Goal: Information Seeking & Learning: Learn about a topic

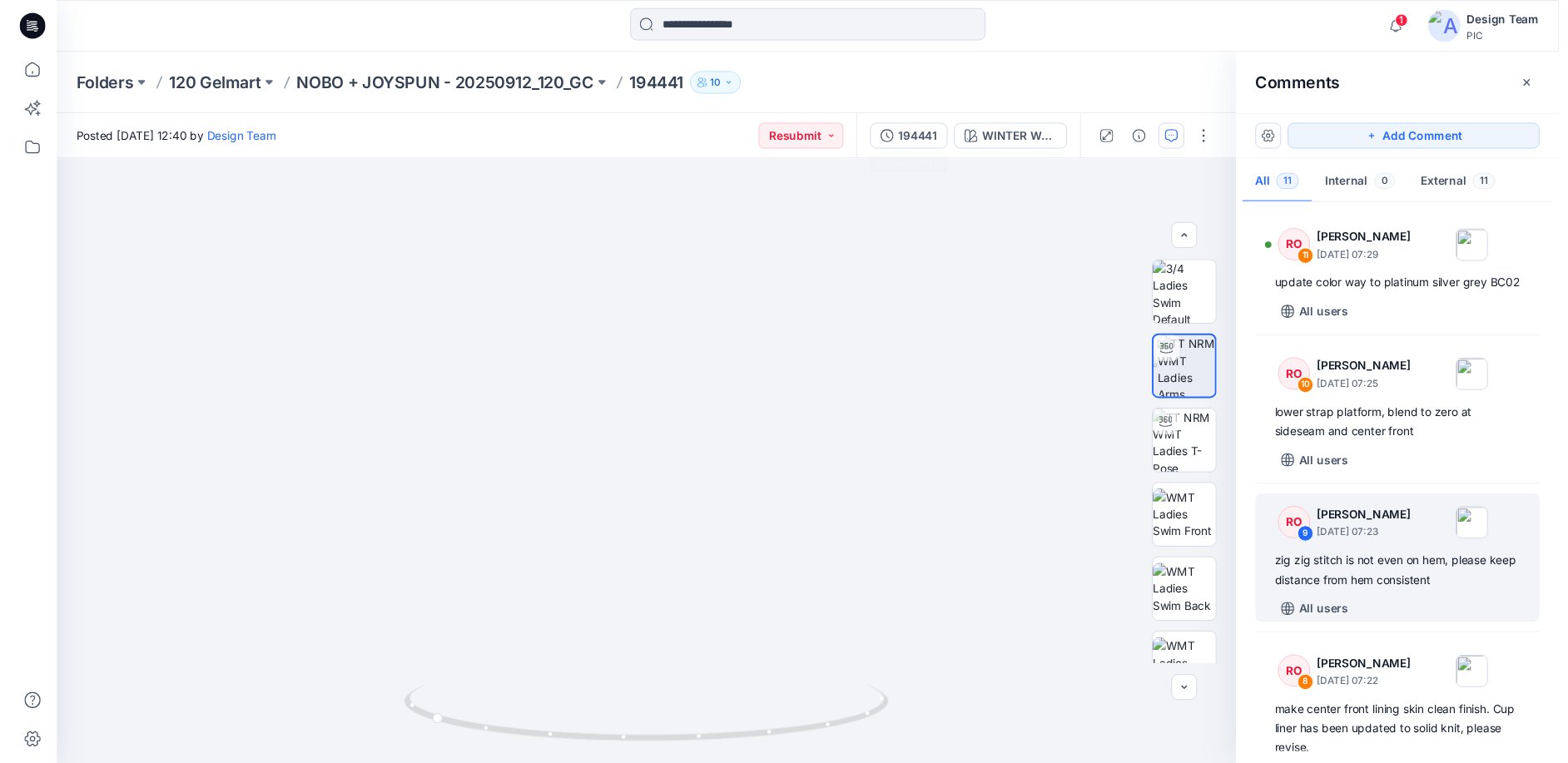
scroll to position [250, 0]
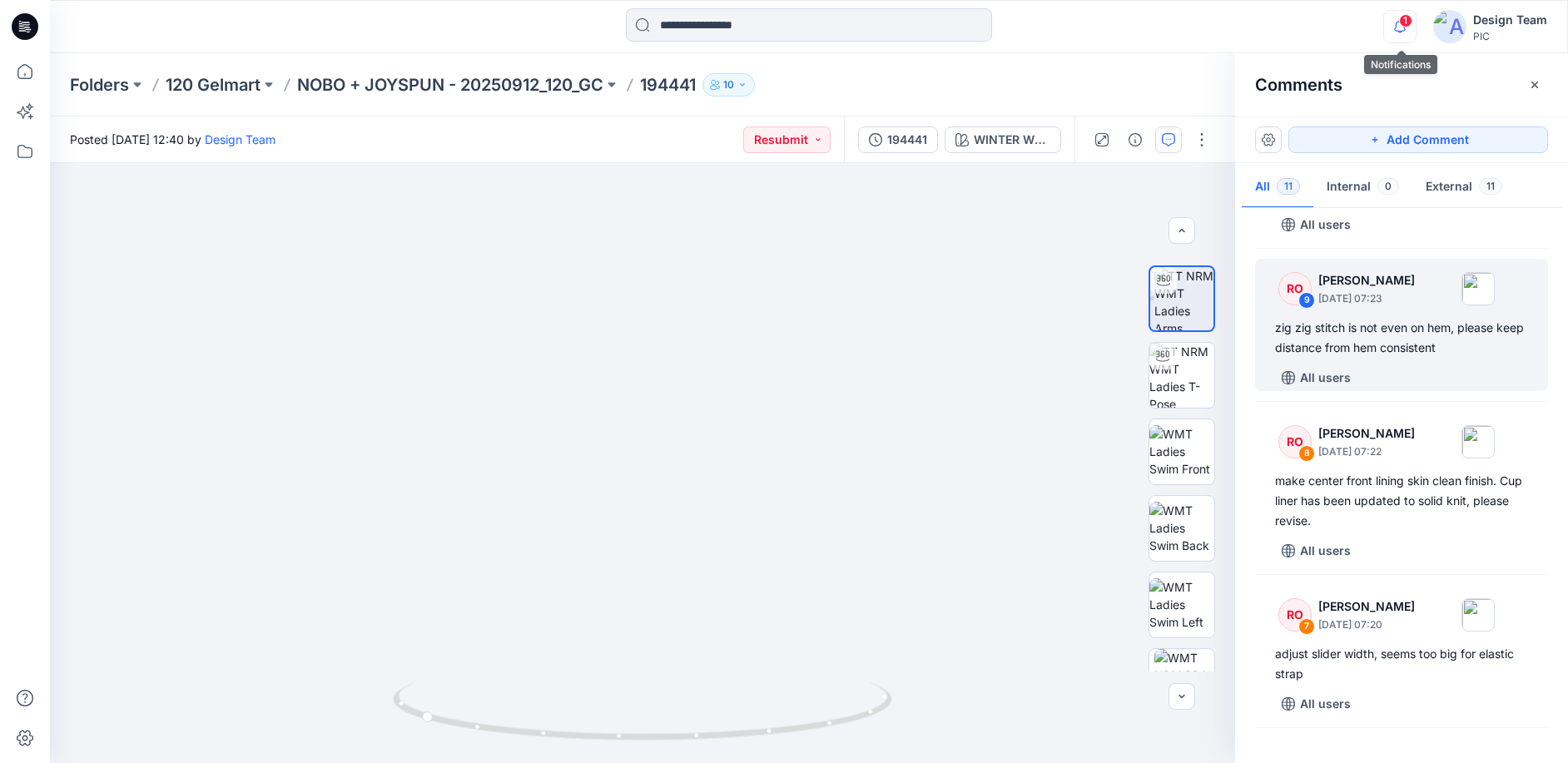
click at [1414, 20] on icon "button" at bounding box center [1399, 27] width 32 height 33
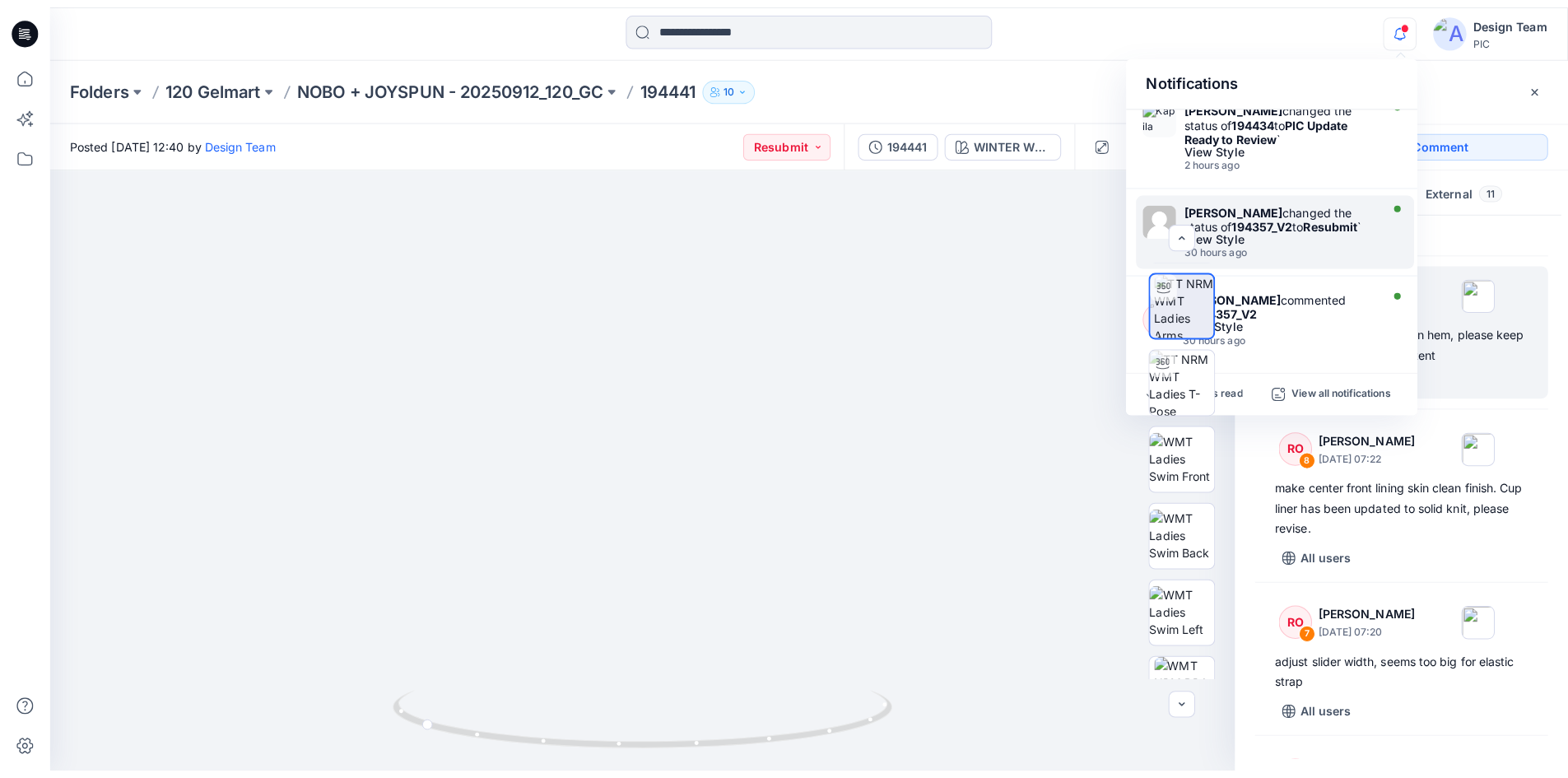
scroll to position [165, 0]
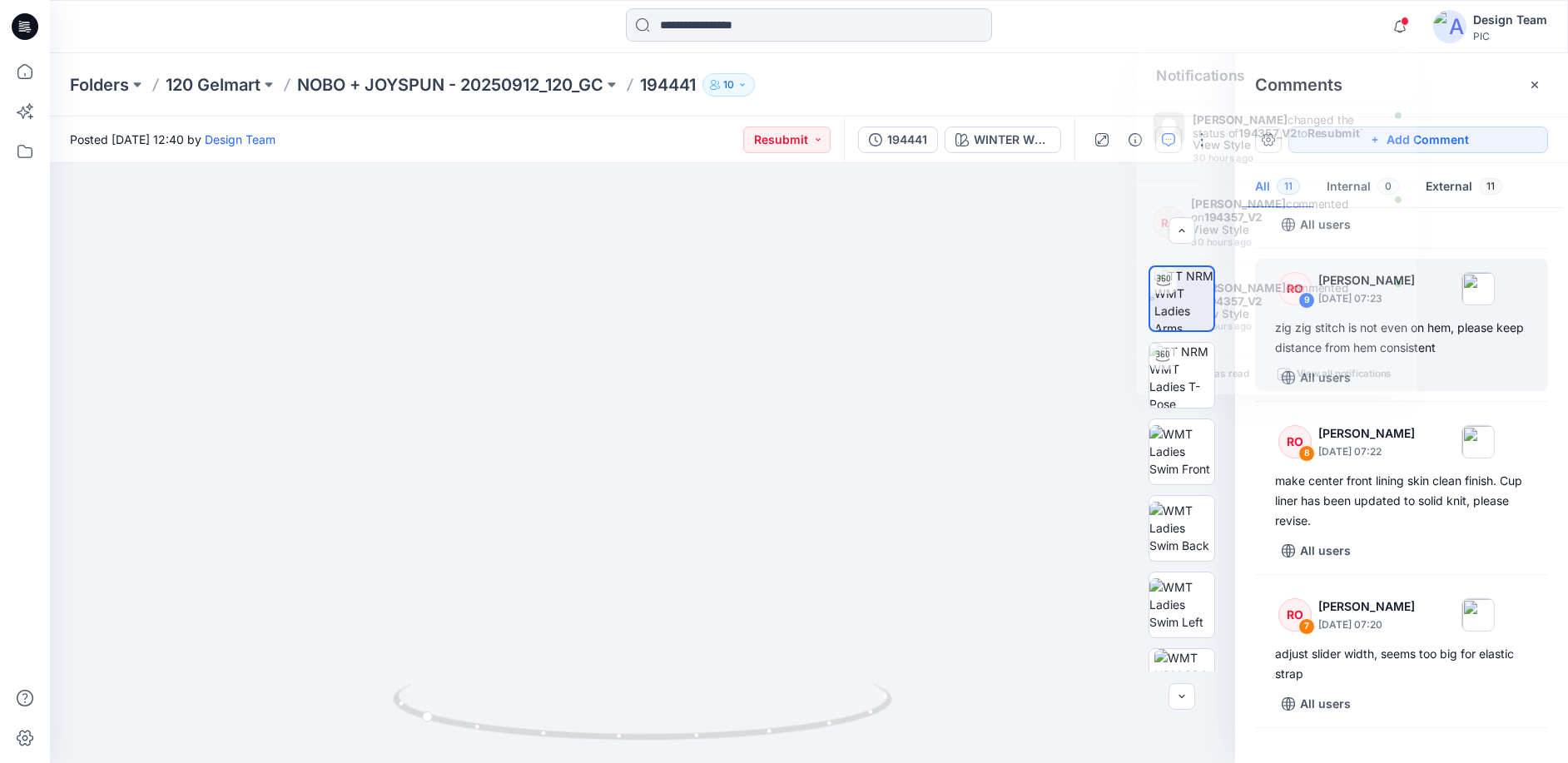
drag, startPoint x: 1297, startPoint y: 27, endPoint x: 725, endPoint y: 33, distance: 572.0
click at [1297, 26] on div "Notifications Your style 194372 is ready 46 minutes ago Kapila Kothalawala chan…" at bounding box center [808, 27] width 1517 height 37
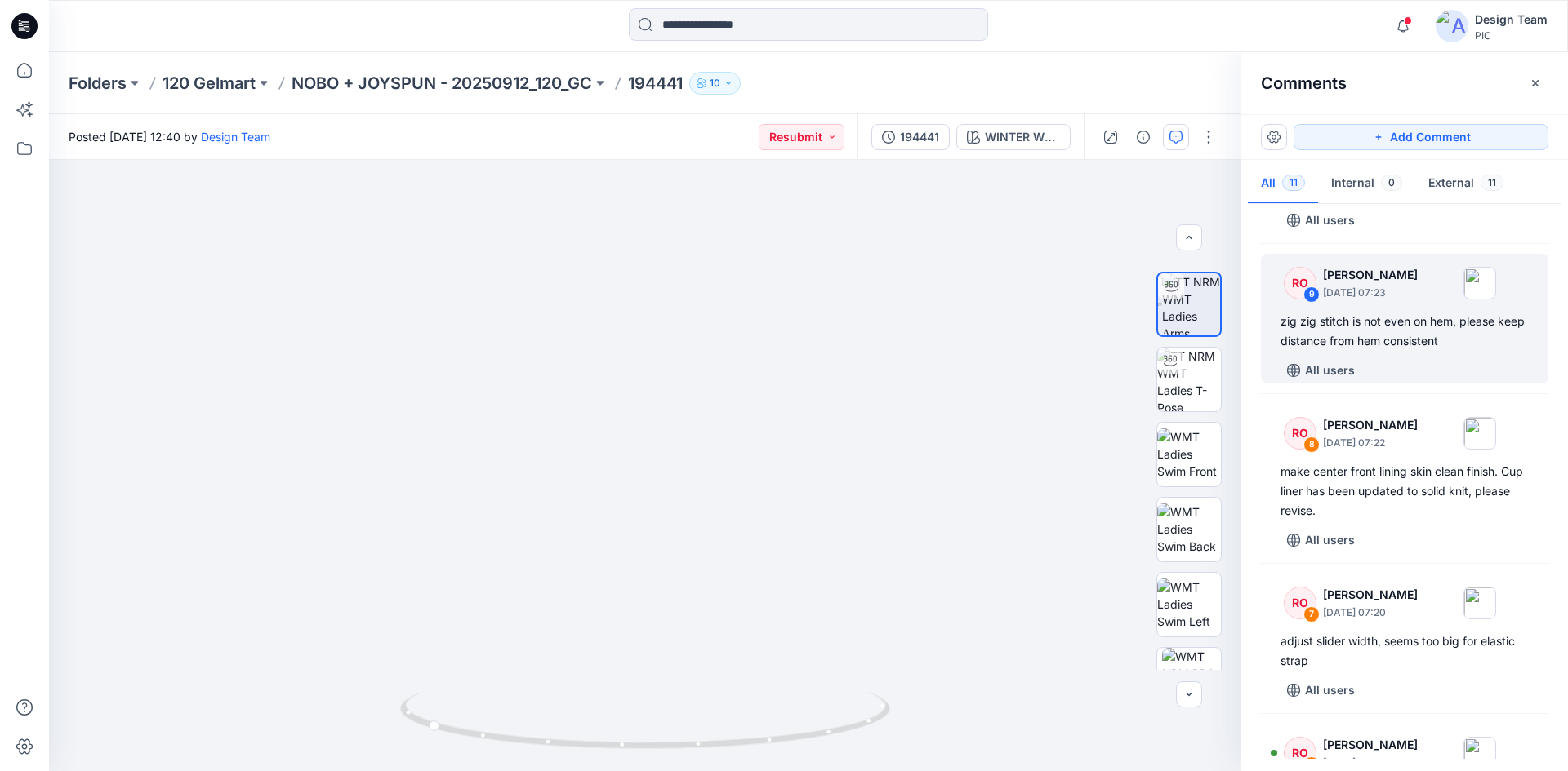
click at [26, 29] on icon at bounding box center [27, 29] width 6 height 1
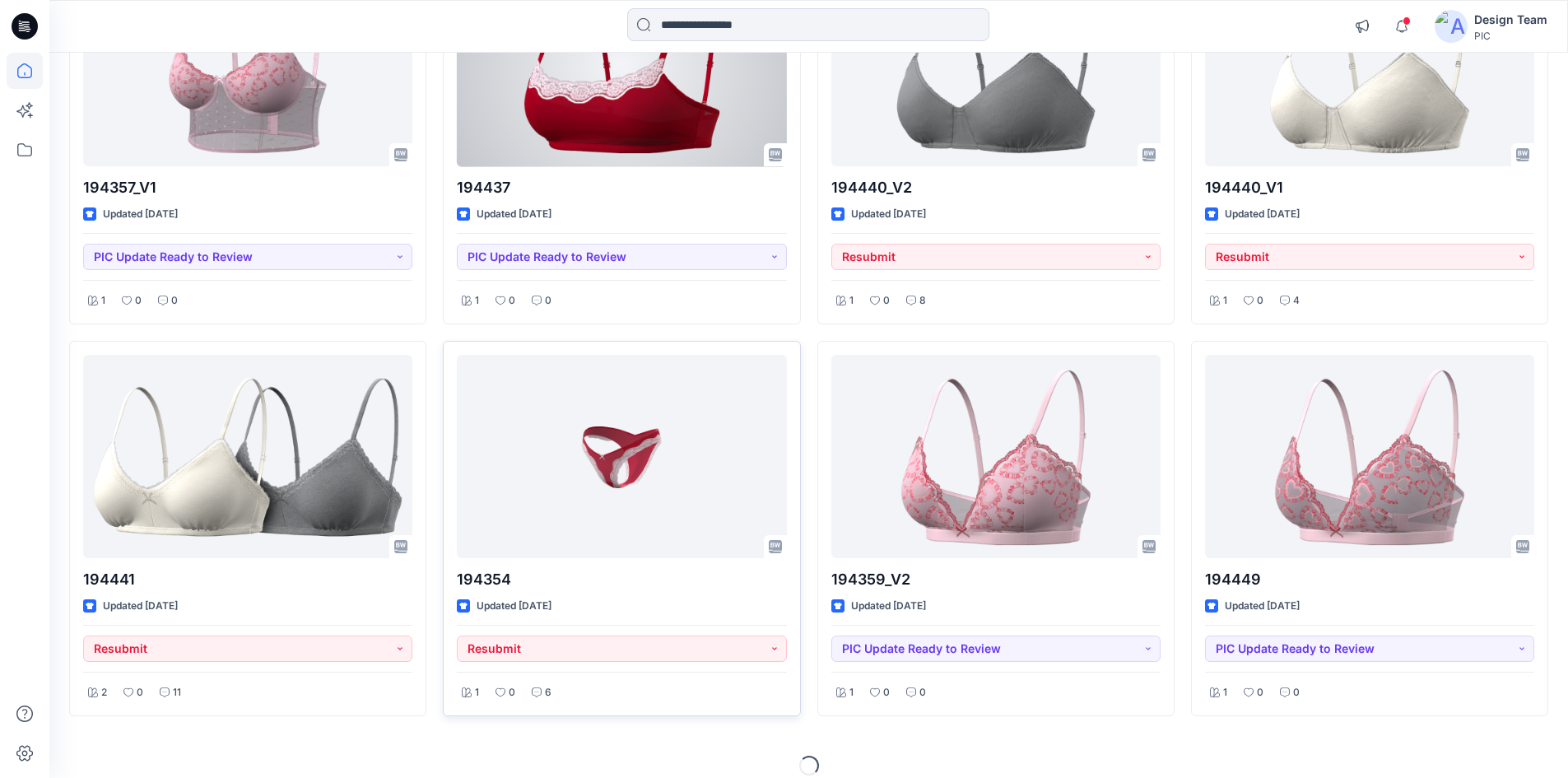
scroll to position [1866, 0]
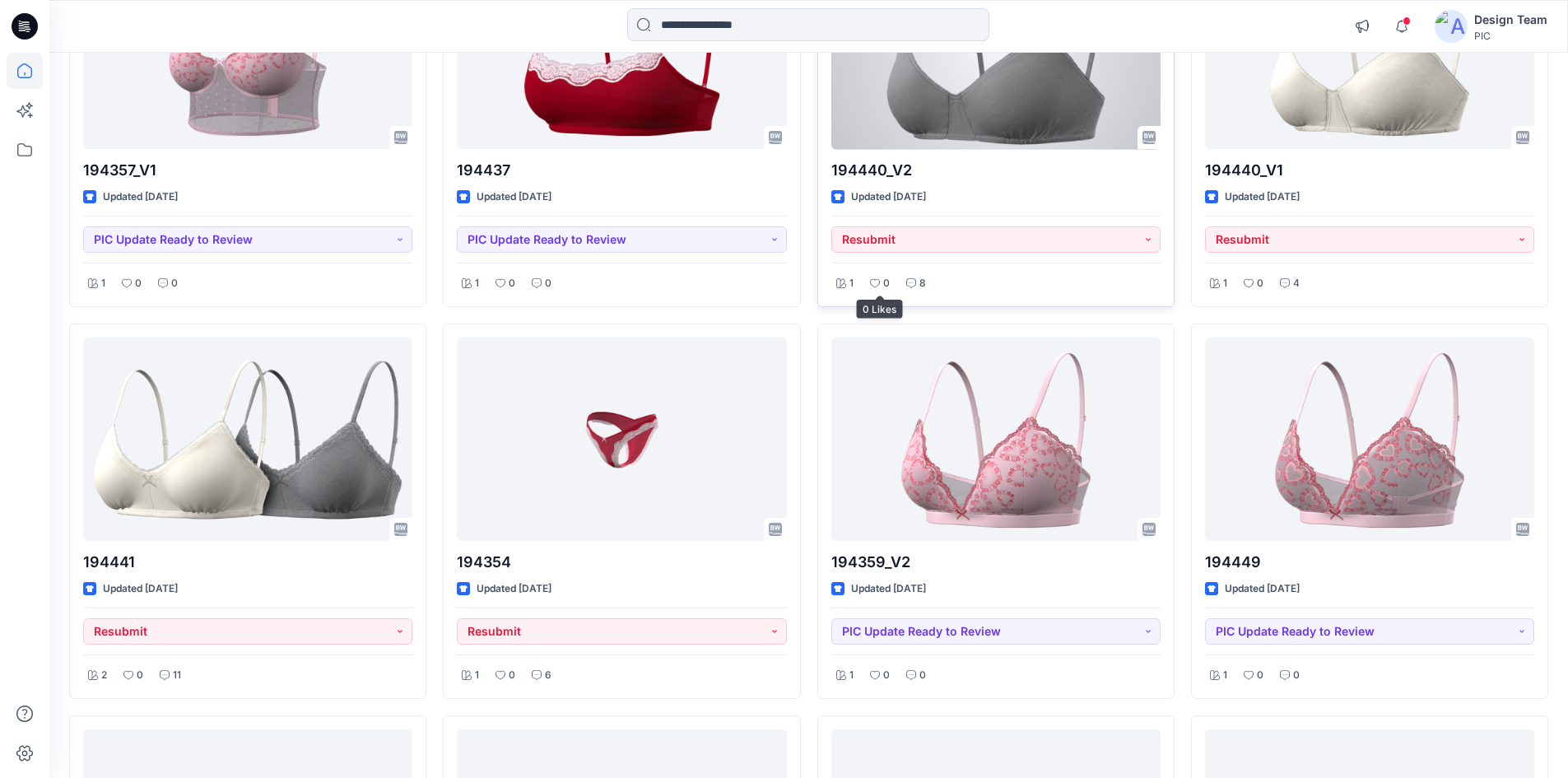
click at [907, 286] on icon at bounding box center [912, 284] width 10 height 10
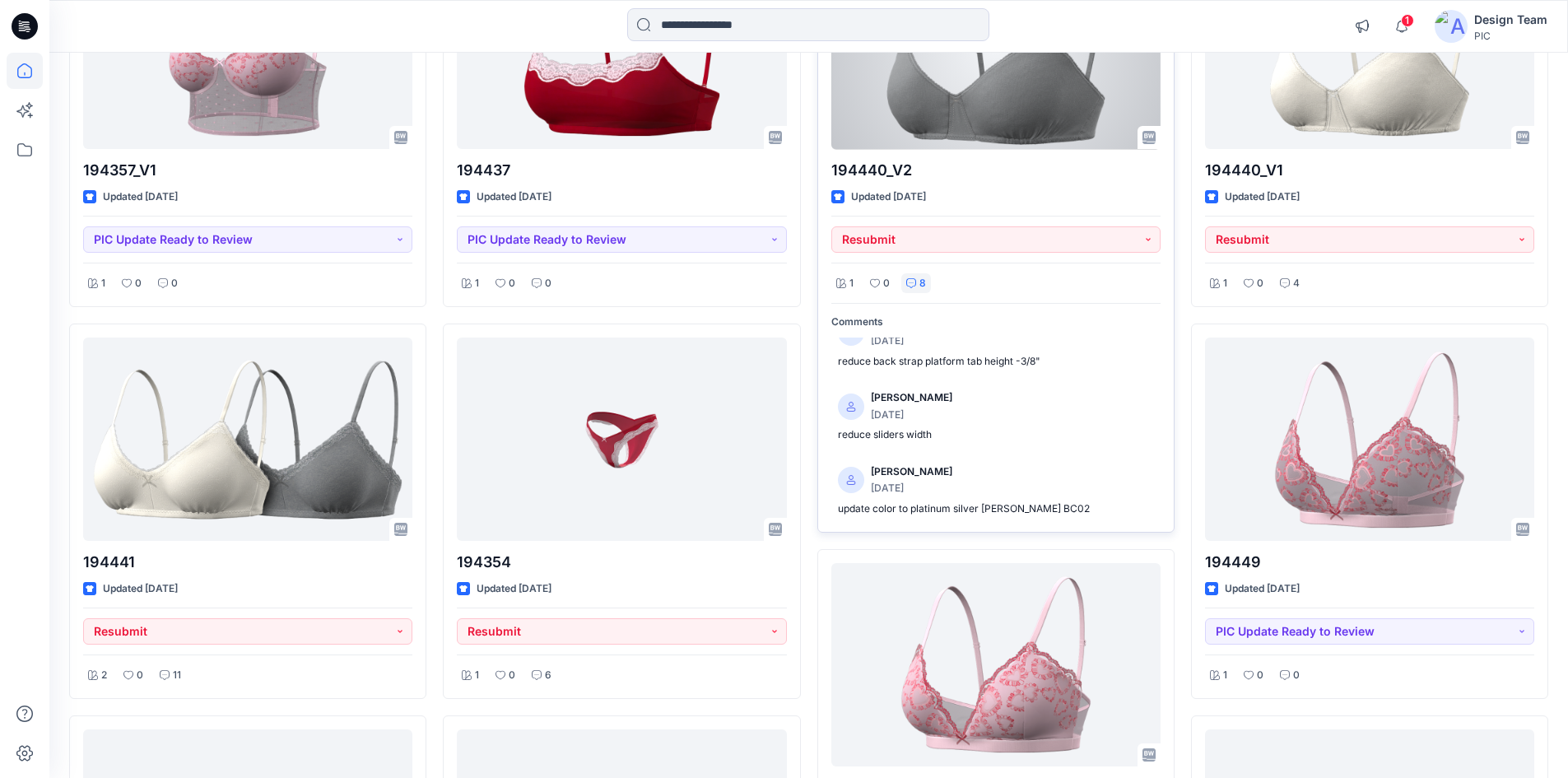
scroll to position [437, 0]
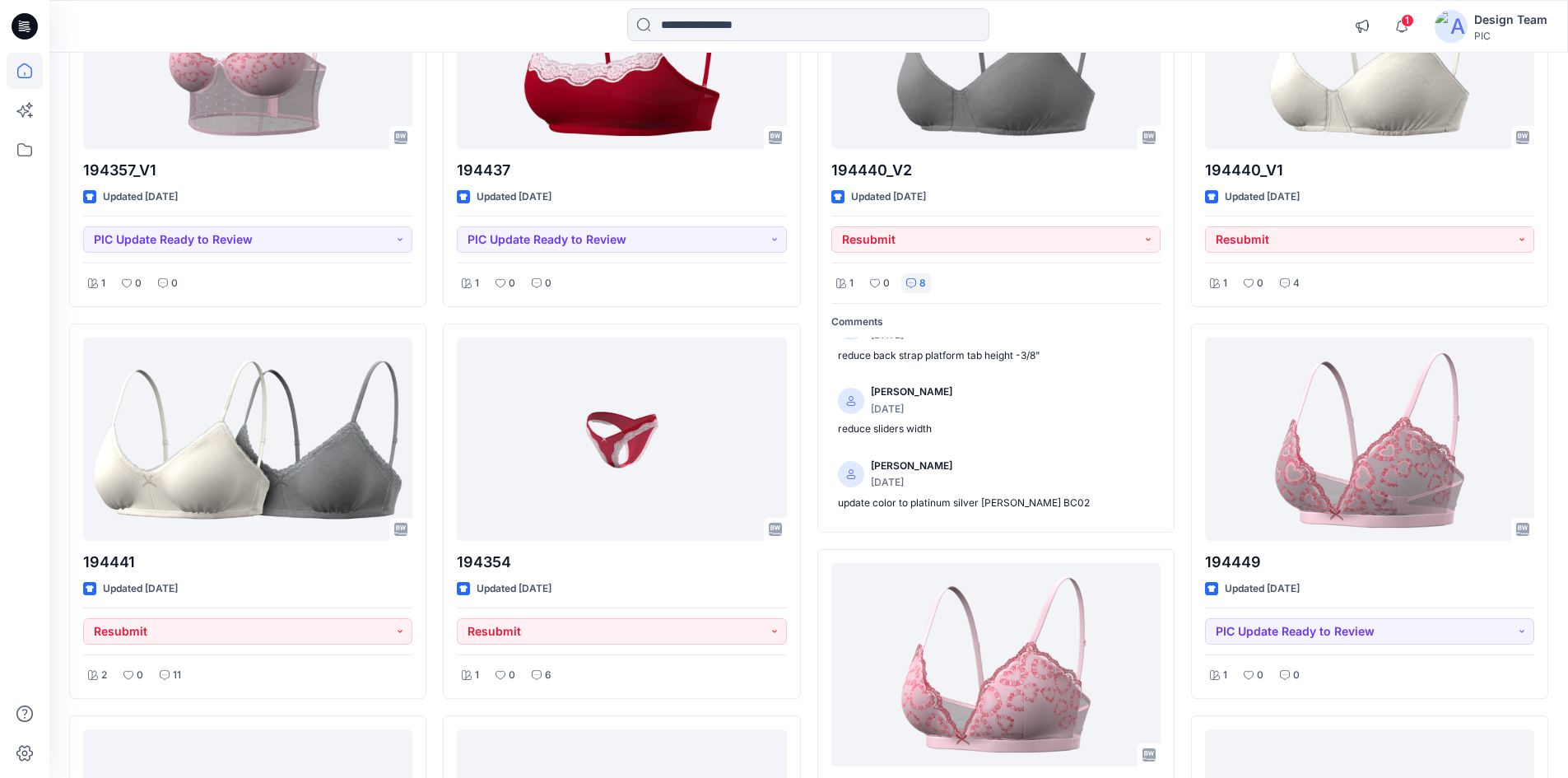
click at [806, 544] on div "194361 V1 Updated 2 minutes ago Set Status 1 0 0 194358_V2 Updated a day ago Re…" at bounding box center [808, 232] width 1479 height 3735
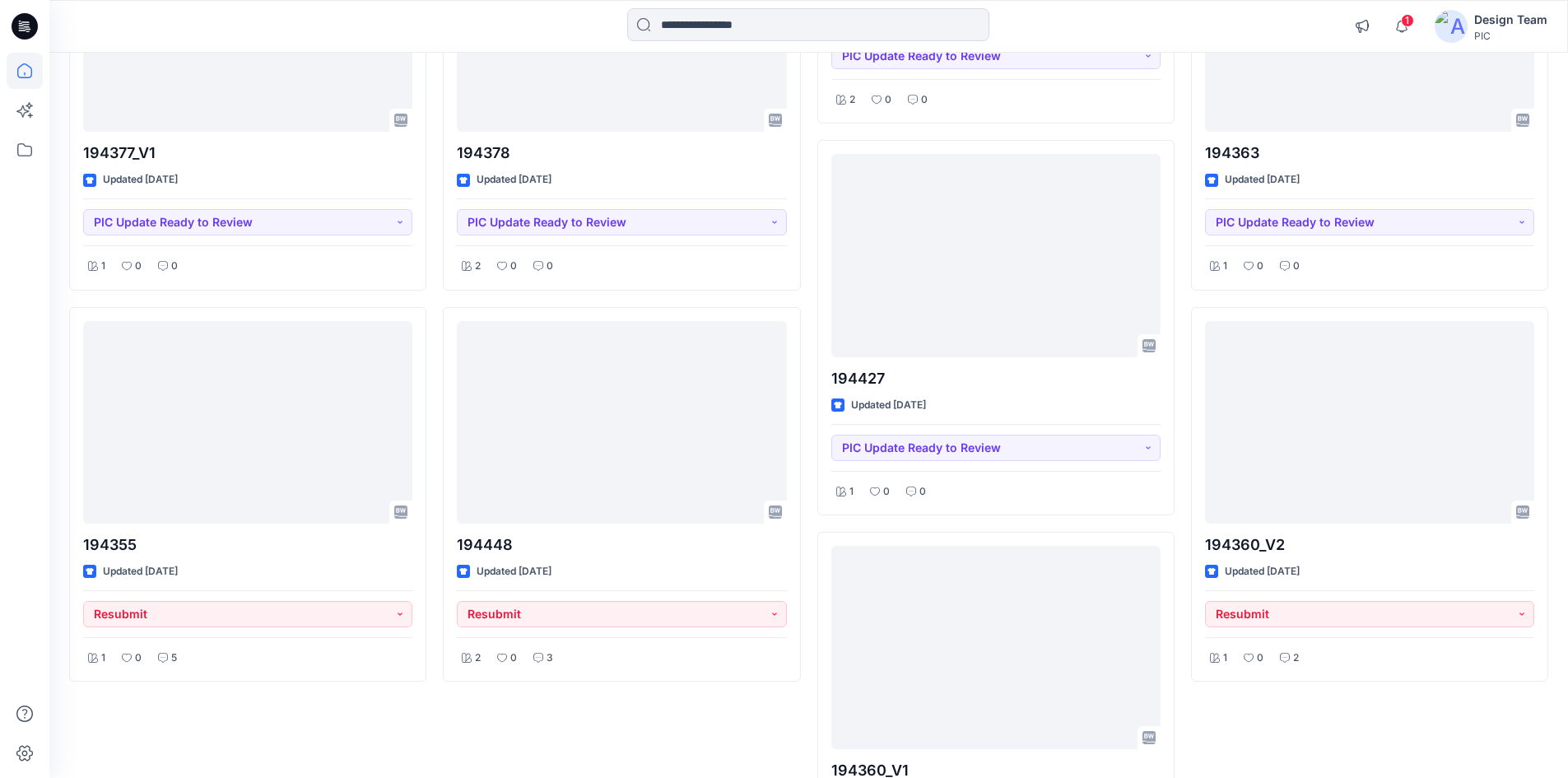
scroll to position [3211, 0]
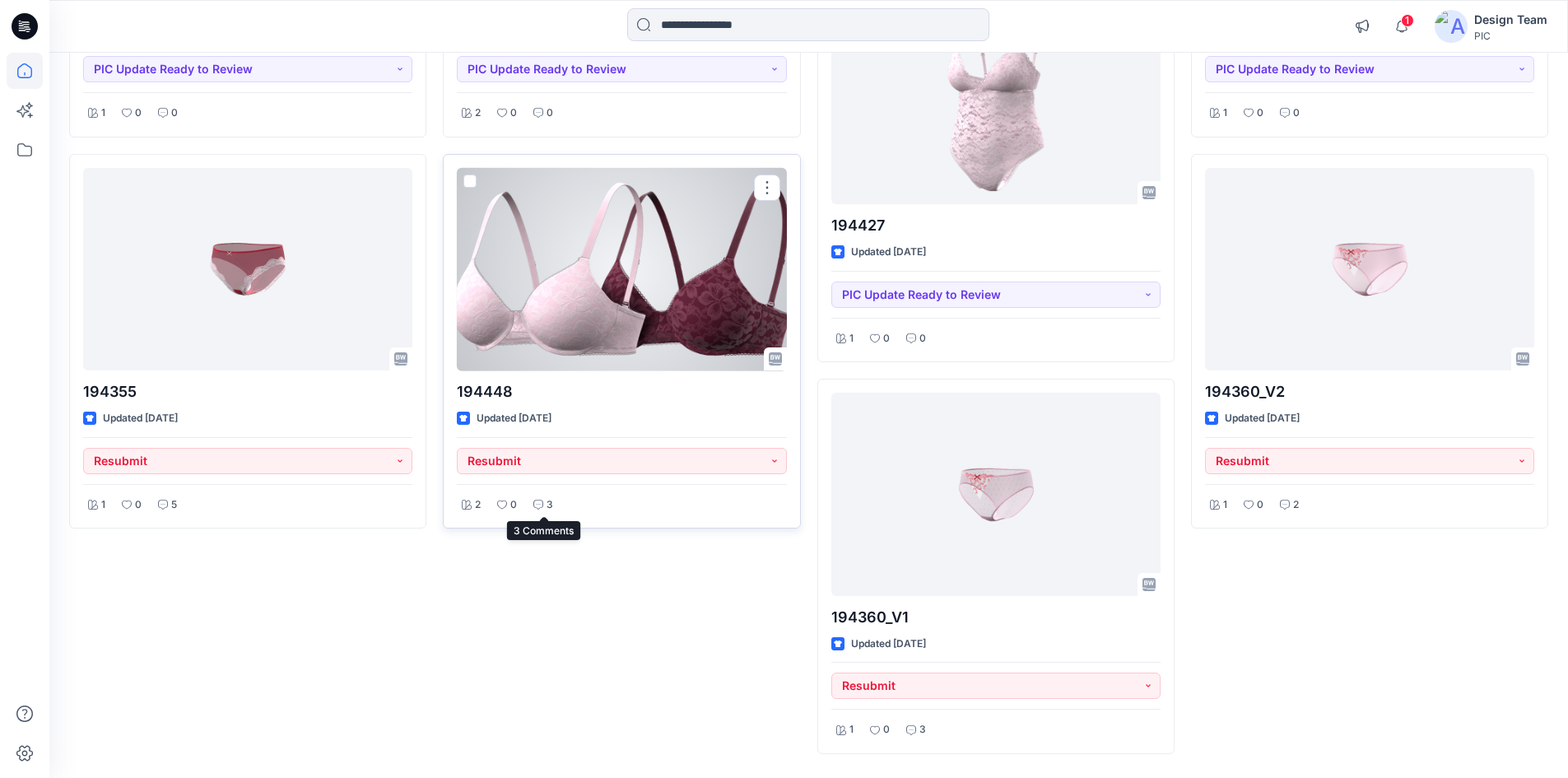
click at [548, 501] on p "3" at bounding box center [550, 505] width 7 height 17
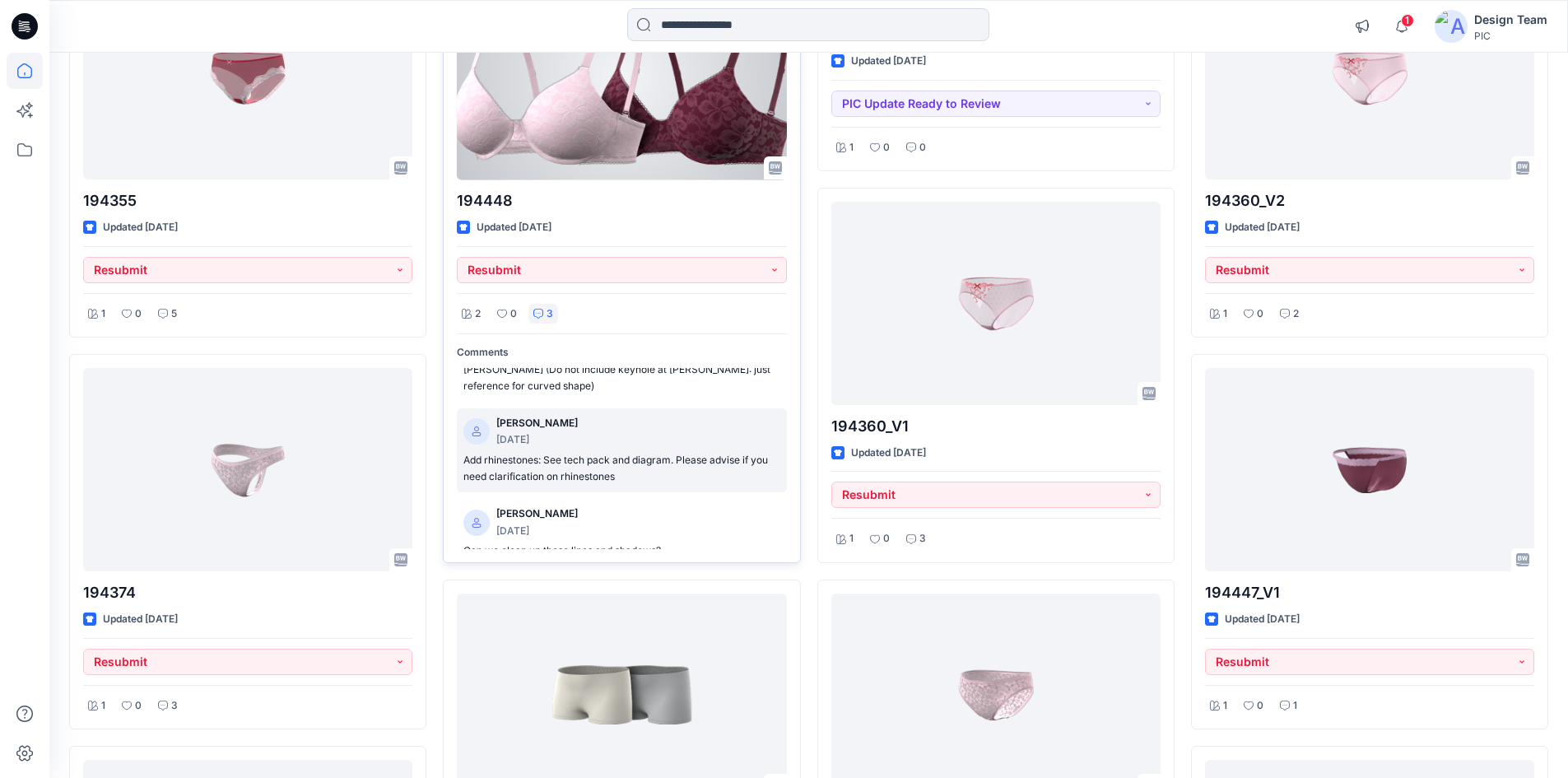
scroll to position [3431, 0]
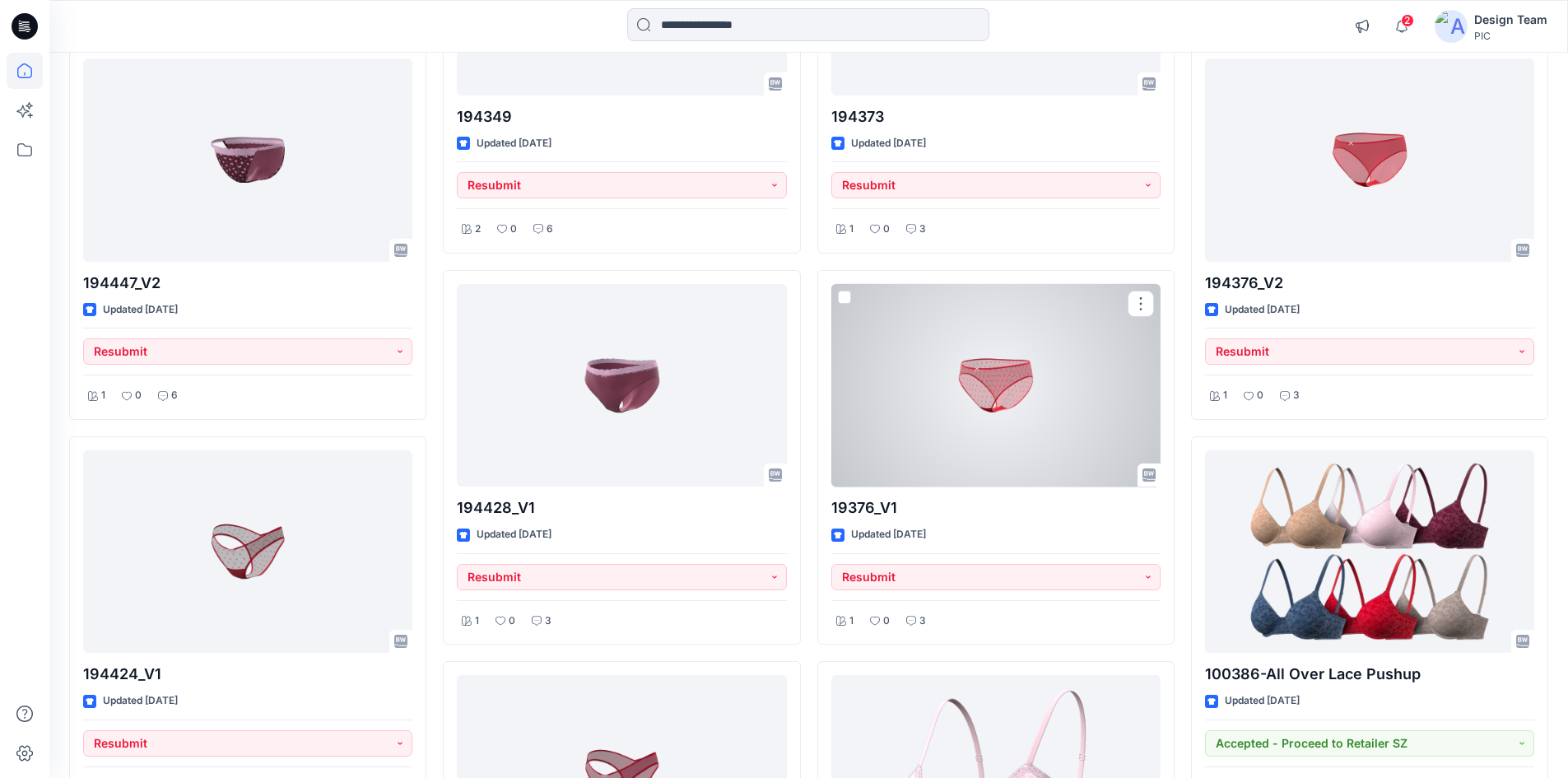
scroll to position [4008, 0]
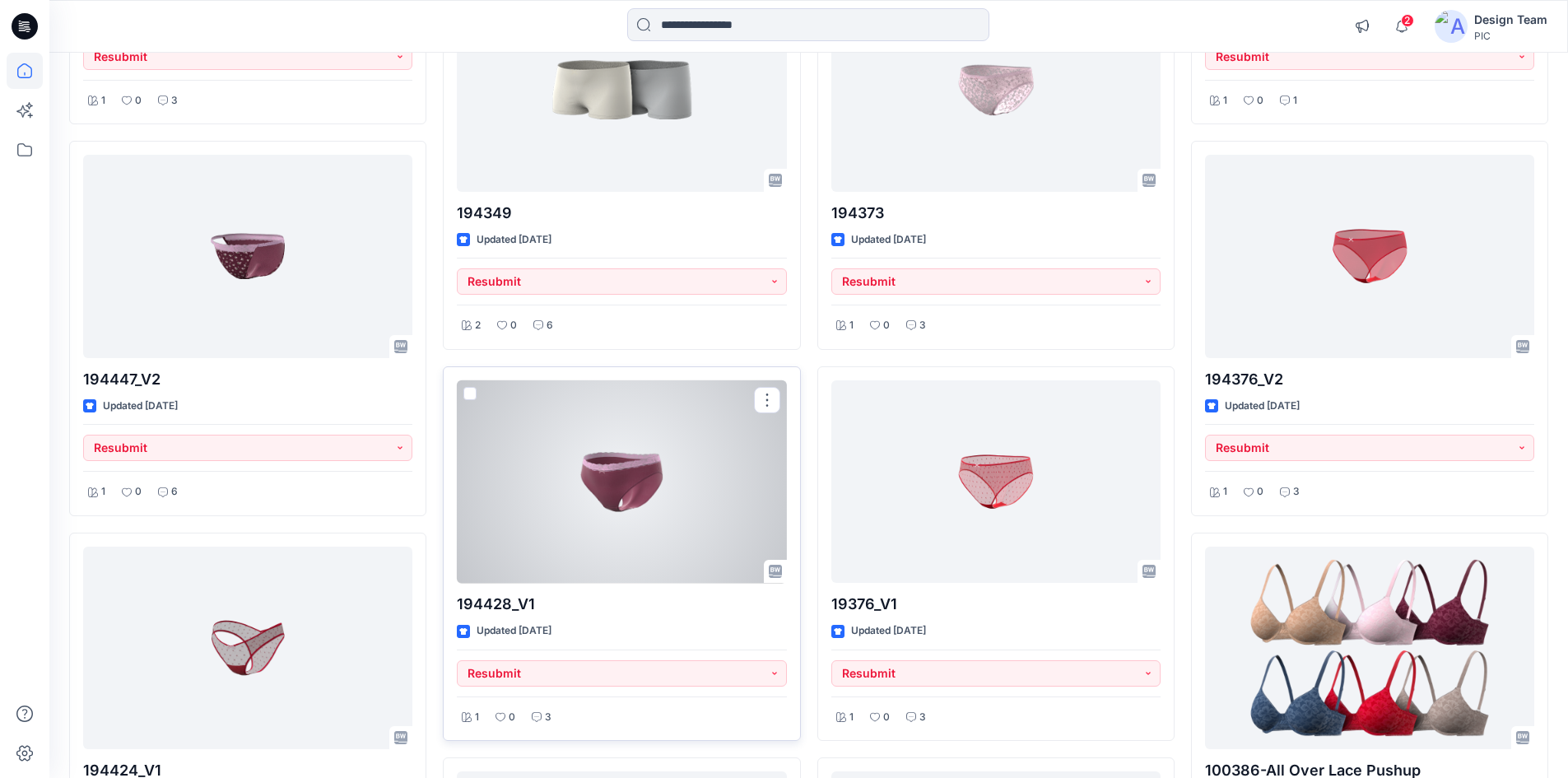
click at [541, 496] on div at bounding box center [621, 482] width 329 height 203
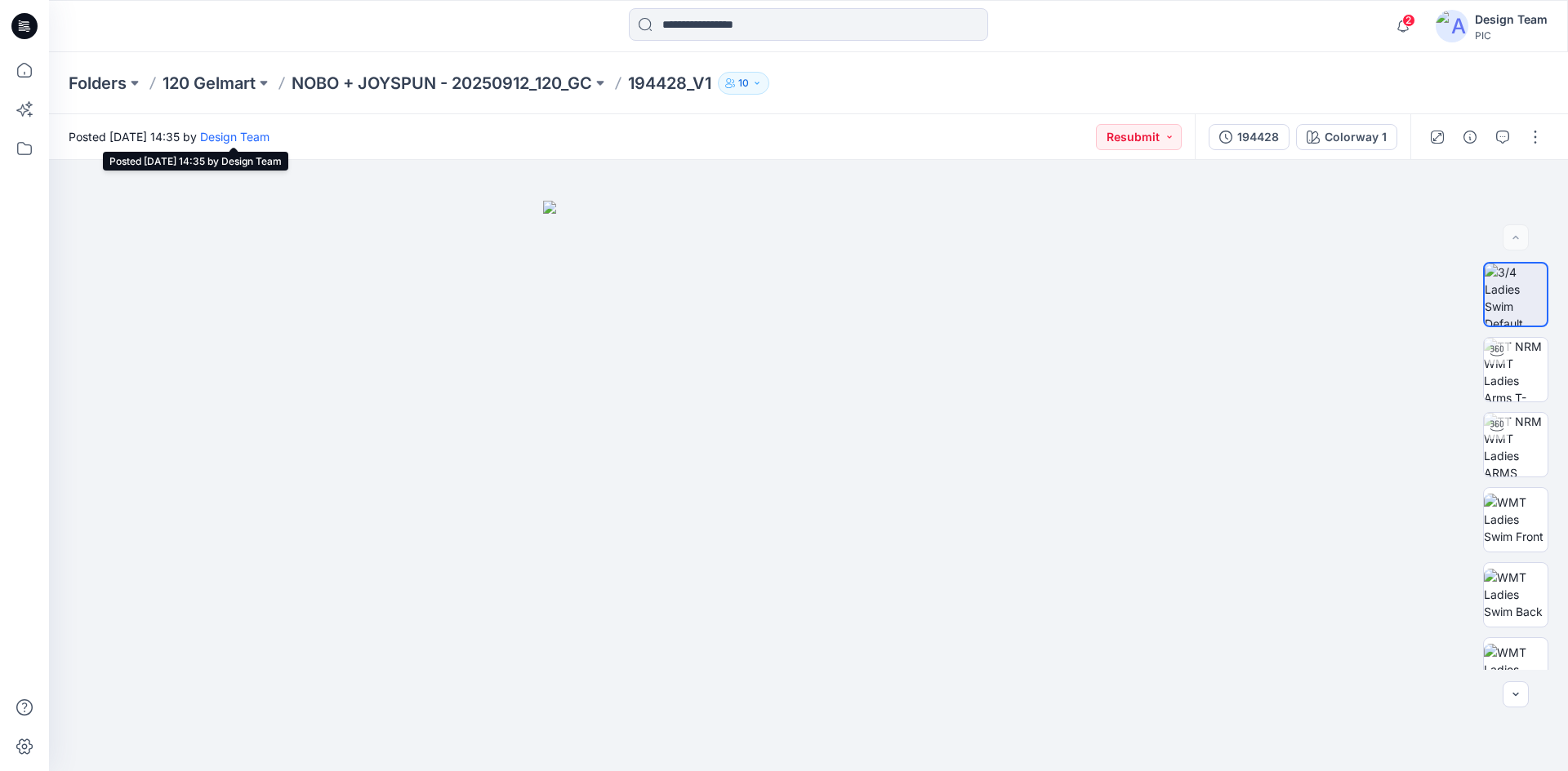
drag, startPoint x: 280, startPoint y: 135, endPoint x: 309, endPoint y: 137, distance: 29.1
click at [269, 137] on span "Posted Thursday, September 25, 2025 14:35 by Design Team" at bounding box center [168, 136] width 201 height 17
copy span "14:35"
click at [765, 133] on div "Posted Thursday, September 25, 2025 14:35 by Design Team Resubmit" at bounding box center [621, 136] width 1145 height 45
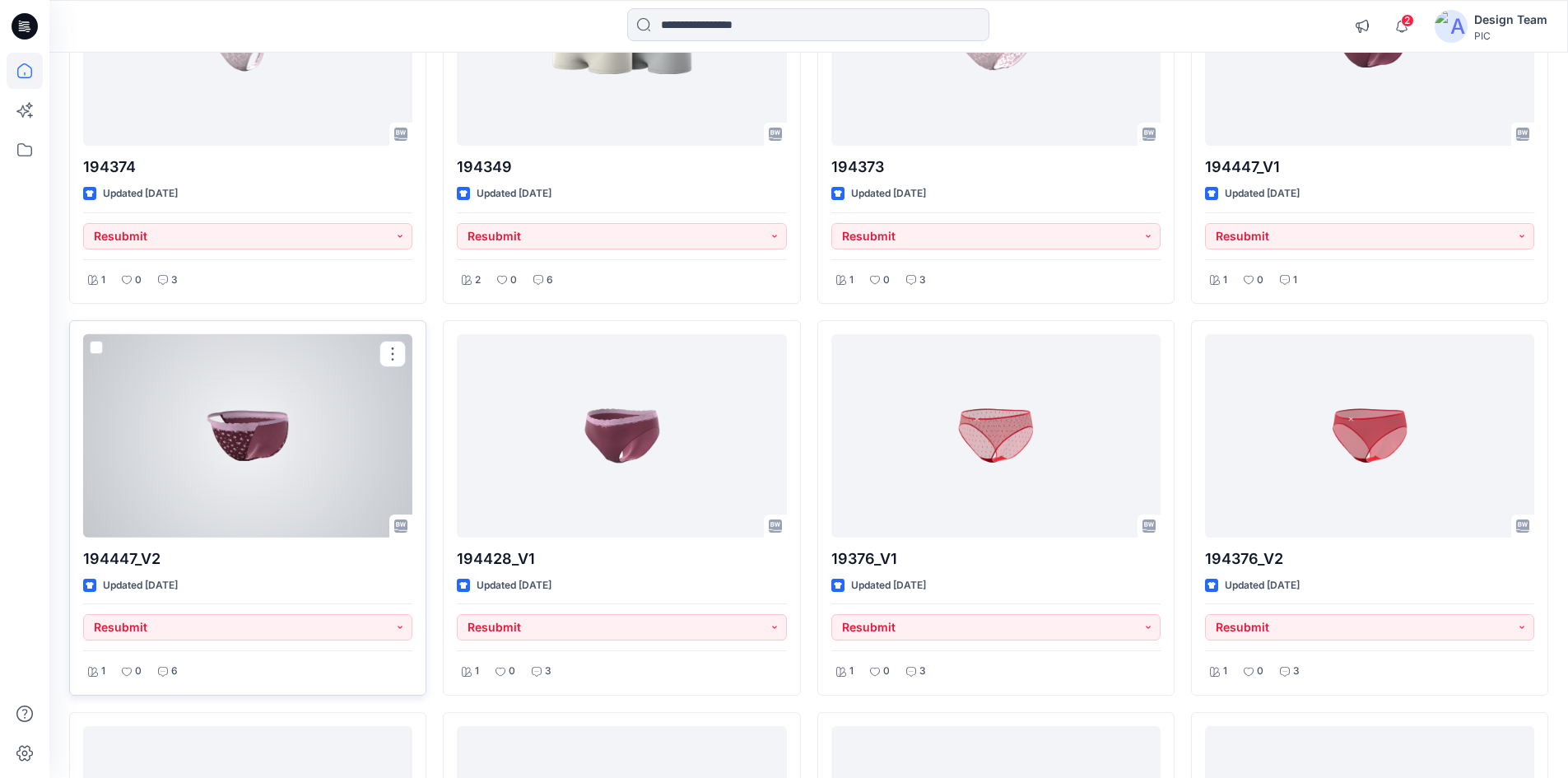
scroll to position [3843, 0]
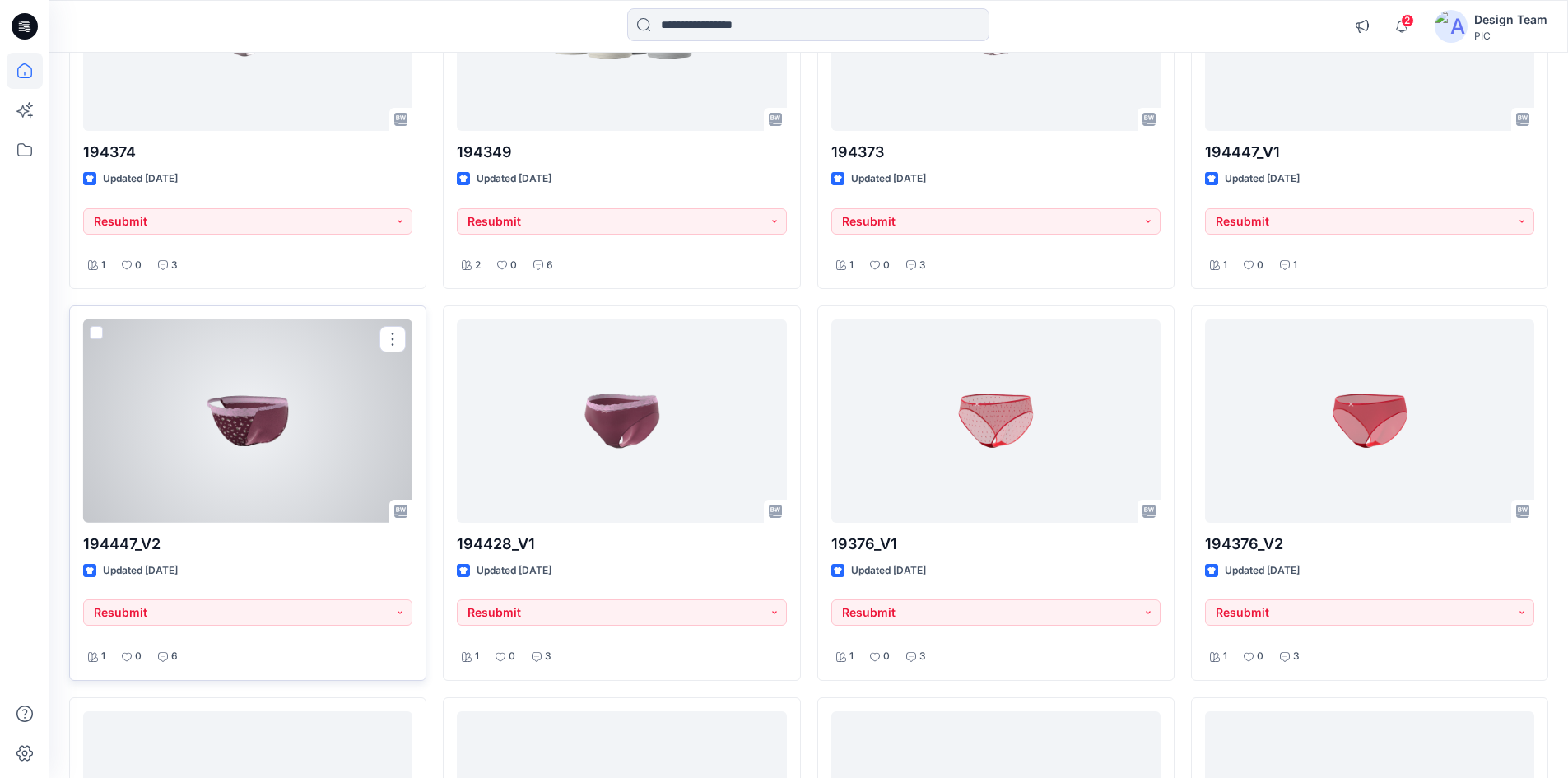
click at [294, 448] on div at bounding box center [248, 420] width 329 height 203
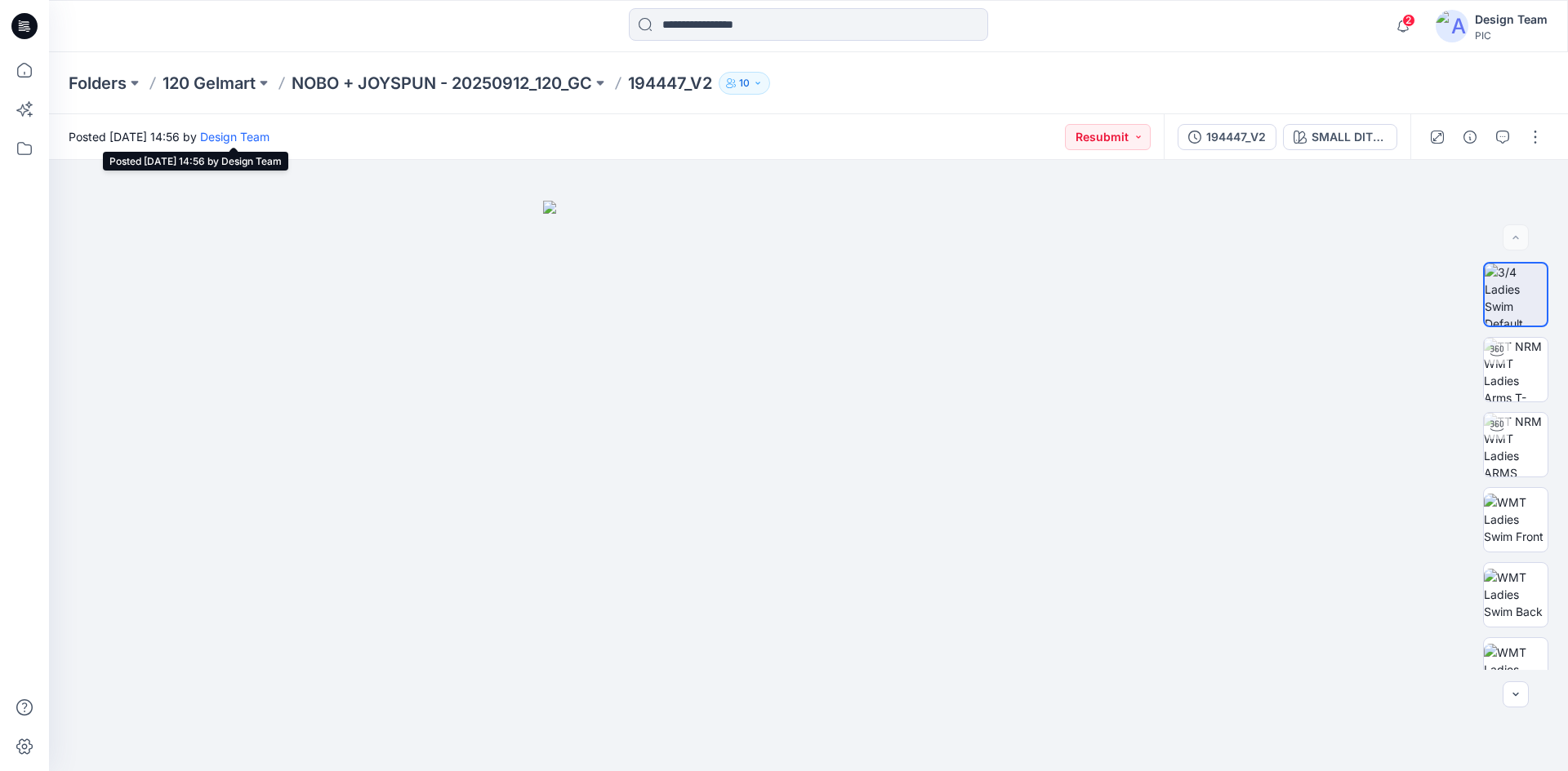
drag, startPoint x: 278, startPoint y: 136, endPoint x: 312, endPoint y: 141, distance: 34.4
click at [269, 141] on span "Posted Thursday, September 25, 2025 14:56 by Design Team" at bounding box center [168, 136] width 201 height 17
copy span "14:56"
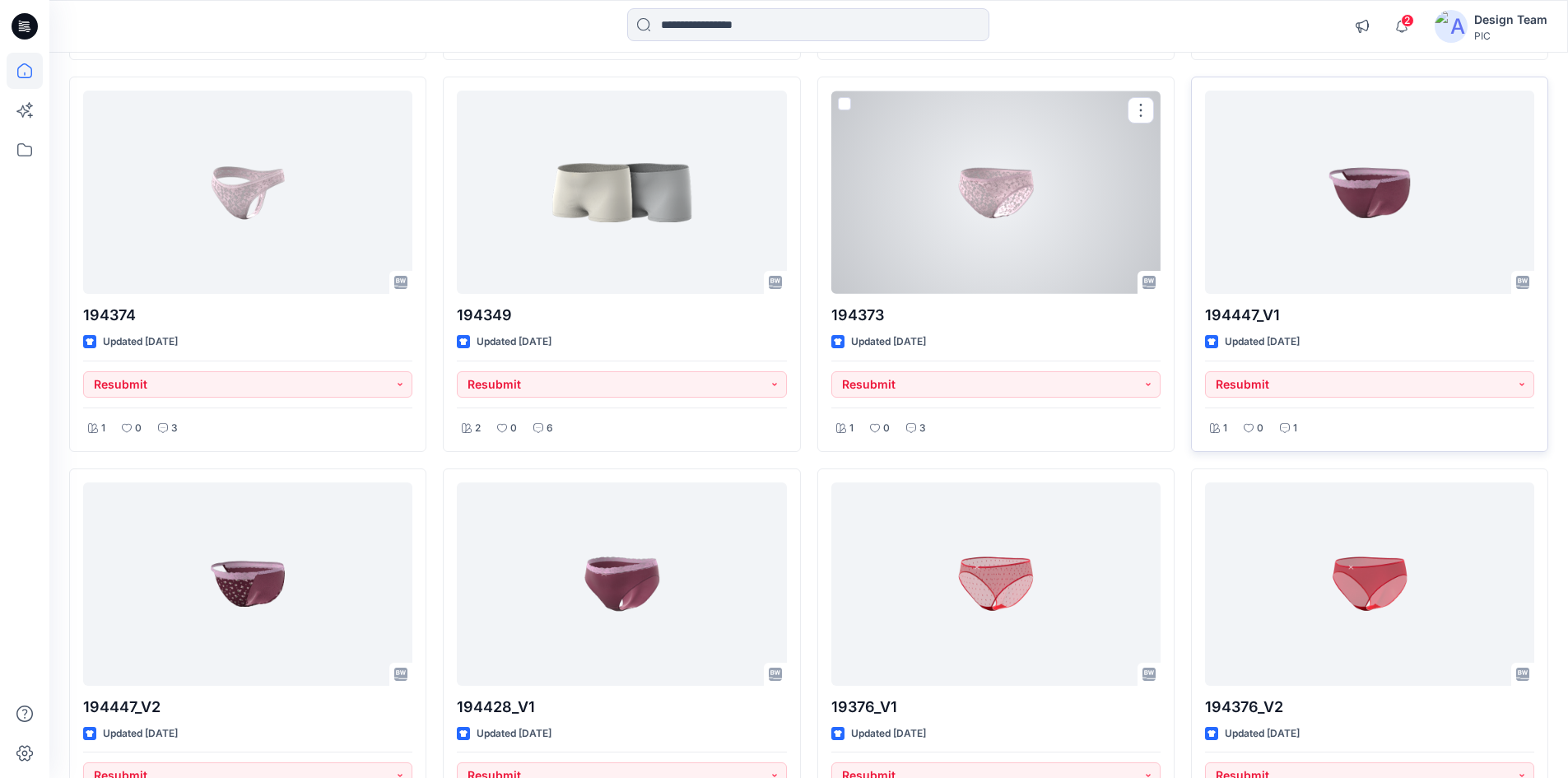
scroll to position [3679, 0]
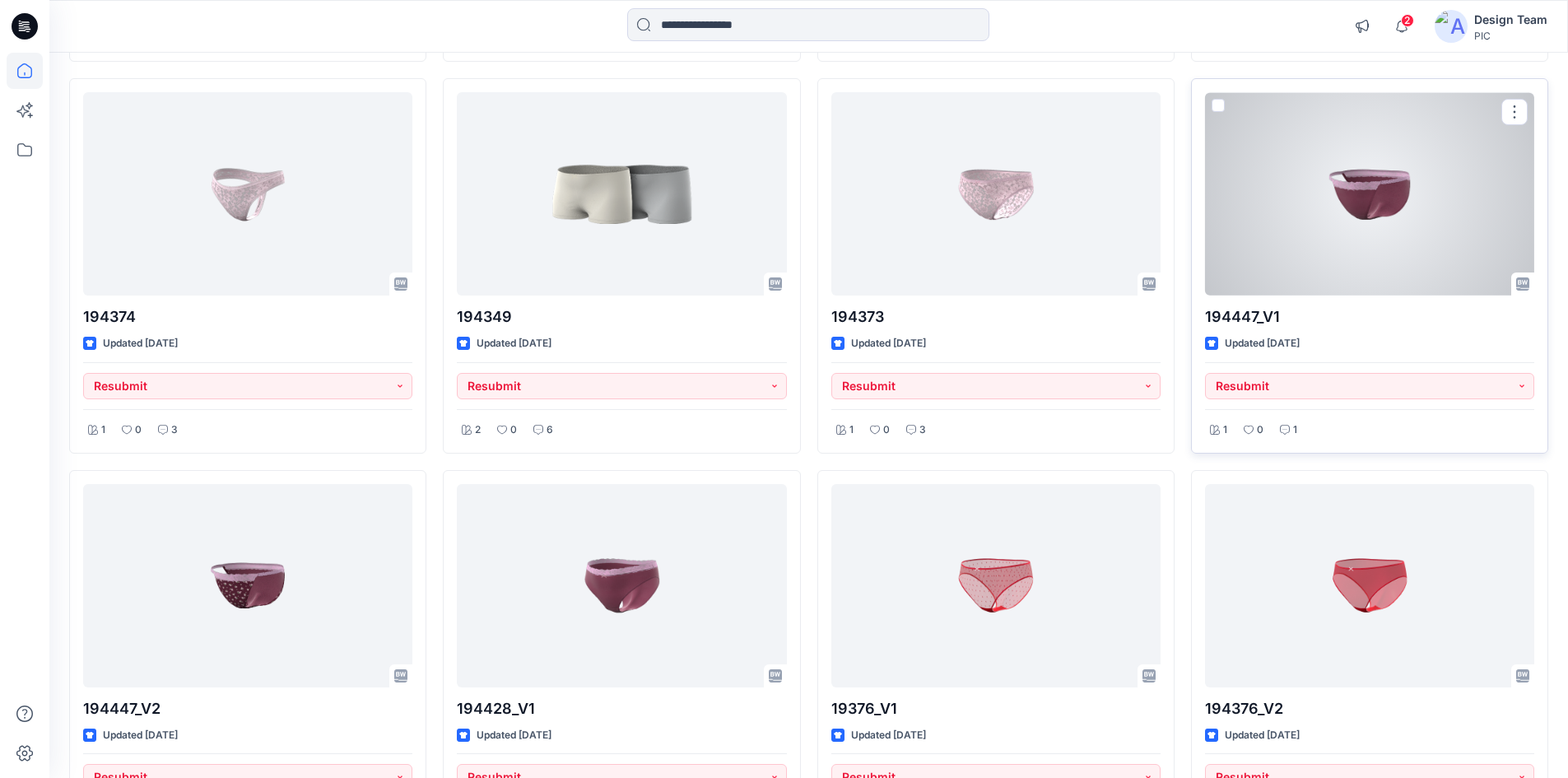
click at [1323, 273] on div at bounding box center [1369, 194] width 329 height 203
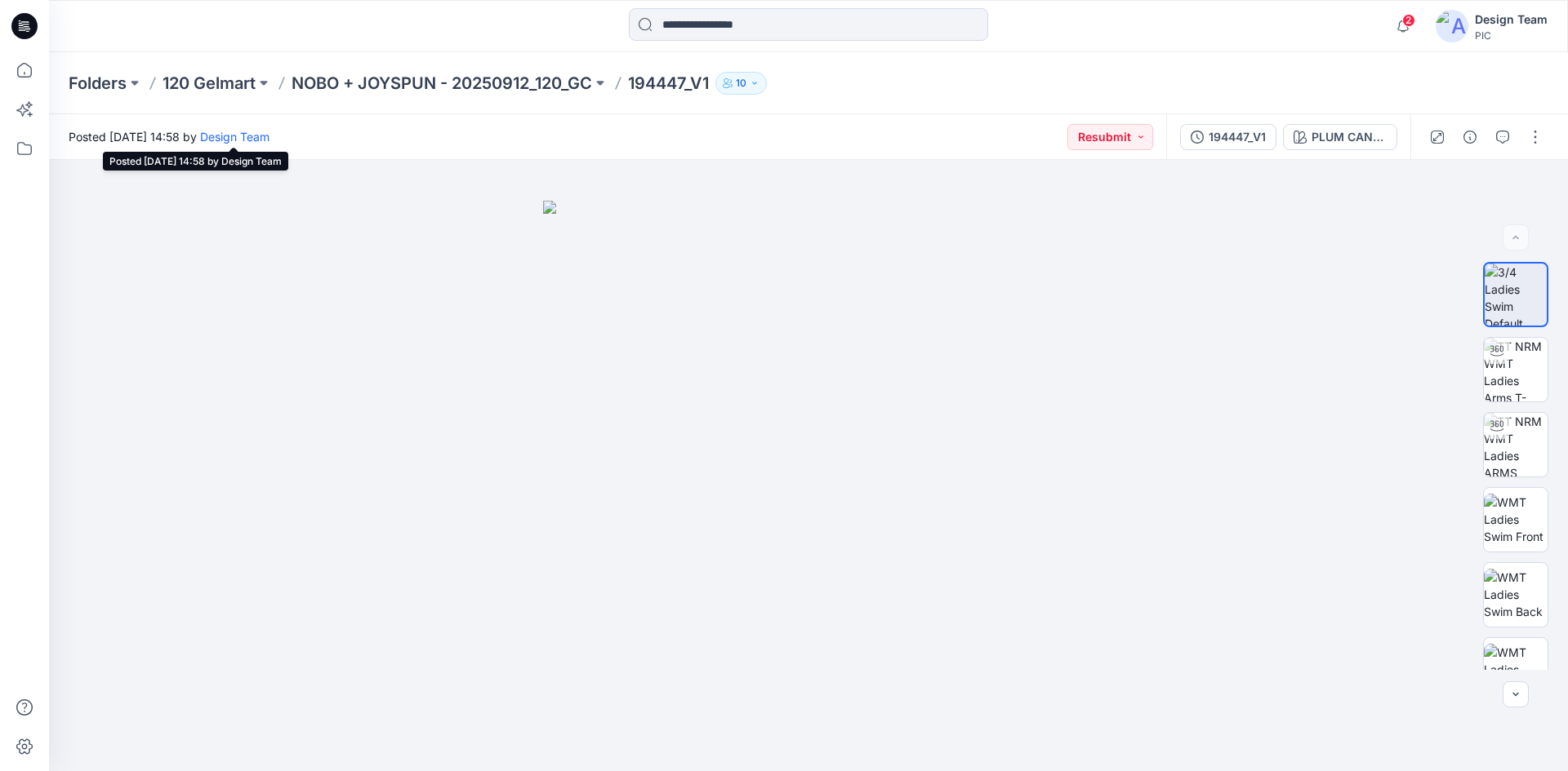
drag, startPoint x: 280, startPoint y: 137, endPoint x: 309, endPoint y: 141, distance: 29.3
click at [269, 141] on span "Posted Thursday, September 25, 2025 14:58 by Design Team" at bounding box center [168, 136] width 201 height 17
copy span "14:58"
click at [456, 143] on div "Posted Thursday, September 25, 2025 14:58 by Design Team Resubmit" at bounding box center [607, 136] width 1117 height 45
click at [1511, 133] on button "button" at bounding box center [1502, 136] width 26 height 26
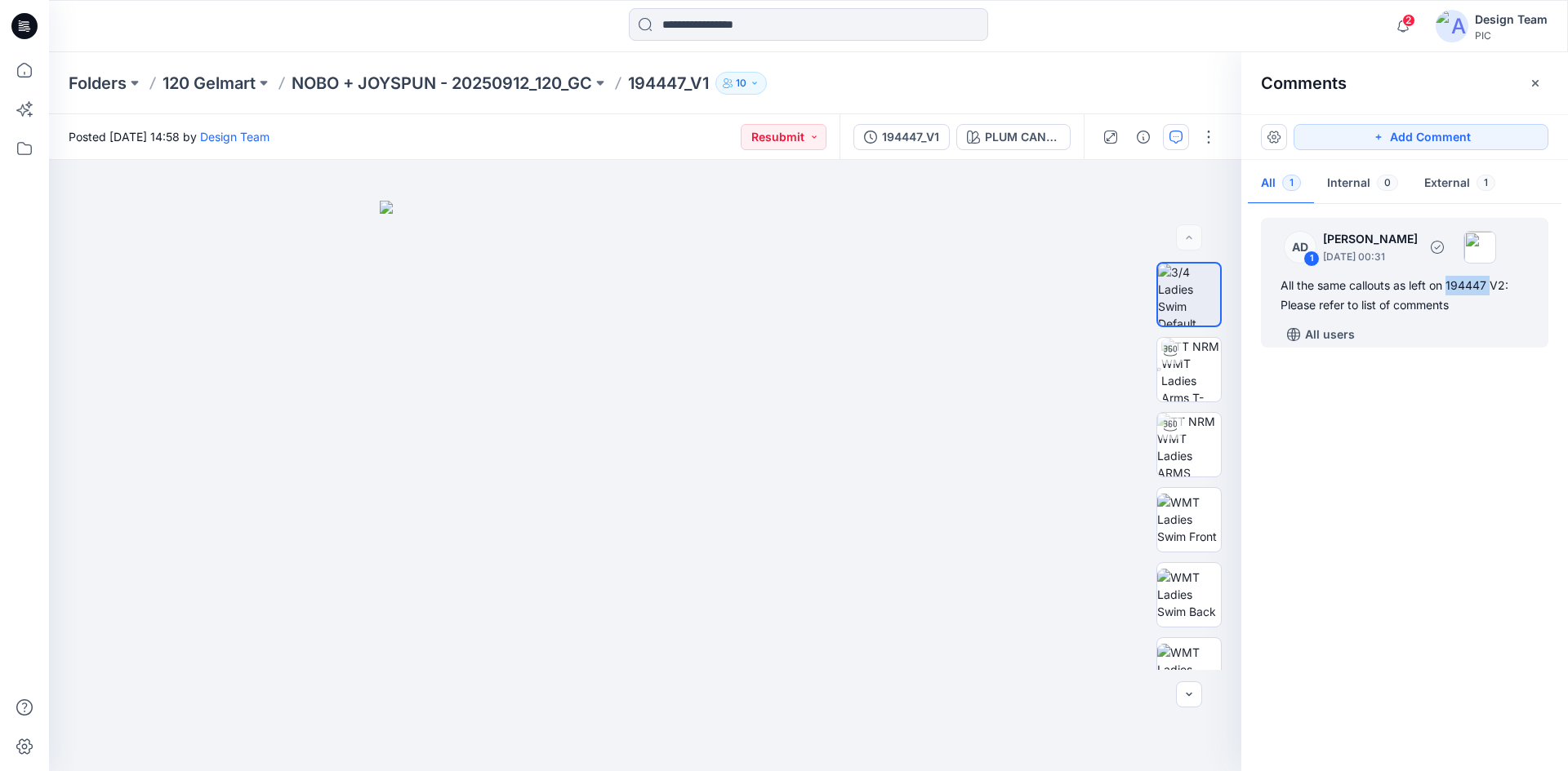
drag, startPoint x: 1448, startPoint y: 283, endPoint x: 1491, endPoint y: 281, distance: 43.0
click at [1491, 281] on div "All the same callouts as left on 194447 V2: Please refer to list of comments" at bounding box center [1404, 295] width 248 height 40
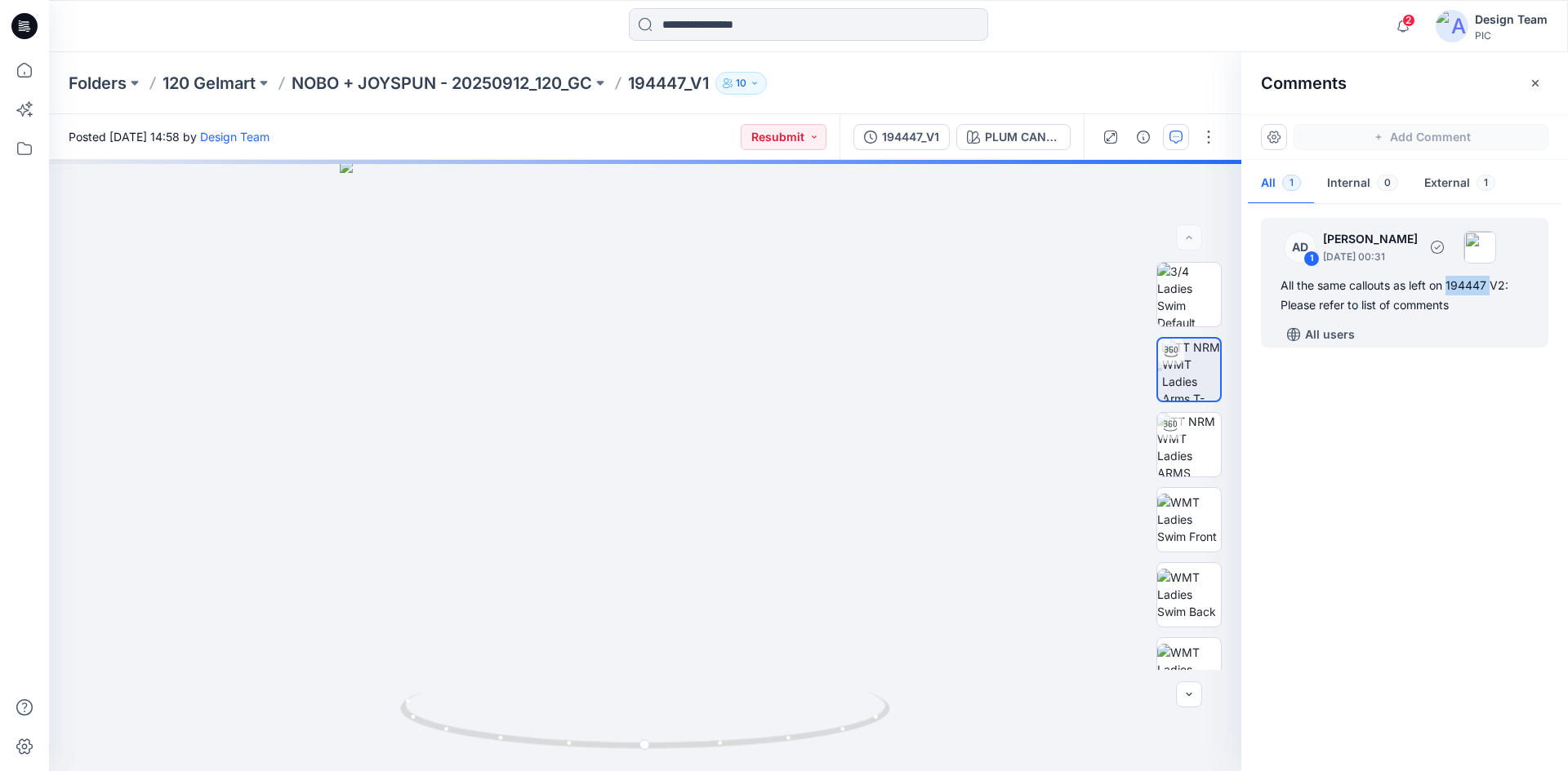
copy div "194447"
click at [1421, 336] on div "All users" at bounding box center [1414, 334] width 268 height 26
drag, startPoint x: 457, startPoint y: 563, endPoint x: 555, endPoint y: 570, distance: 98.2
drag, startPoint x: 555, startPoint y: 570, endPoint x: 732, endPoint y: 745, distance: 248.9
click at [732, 745] on div "PLUM CANDY Loading... Material Properties Loading..." at bounding box center [645, 465] width 1192 height 611
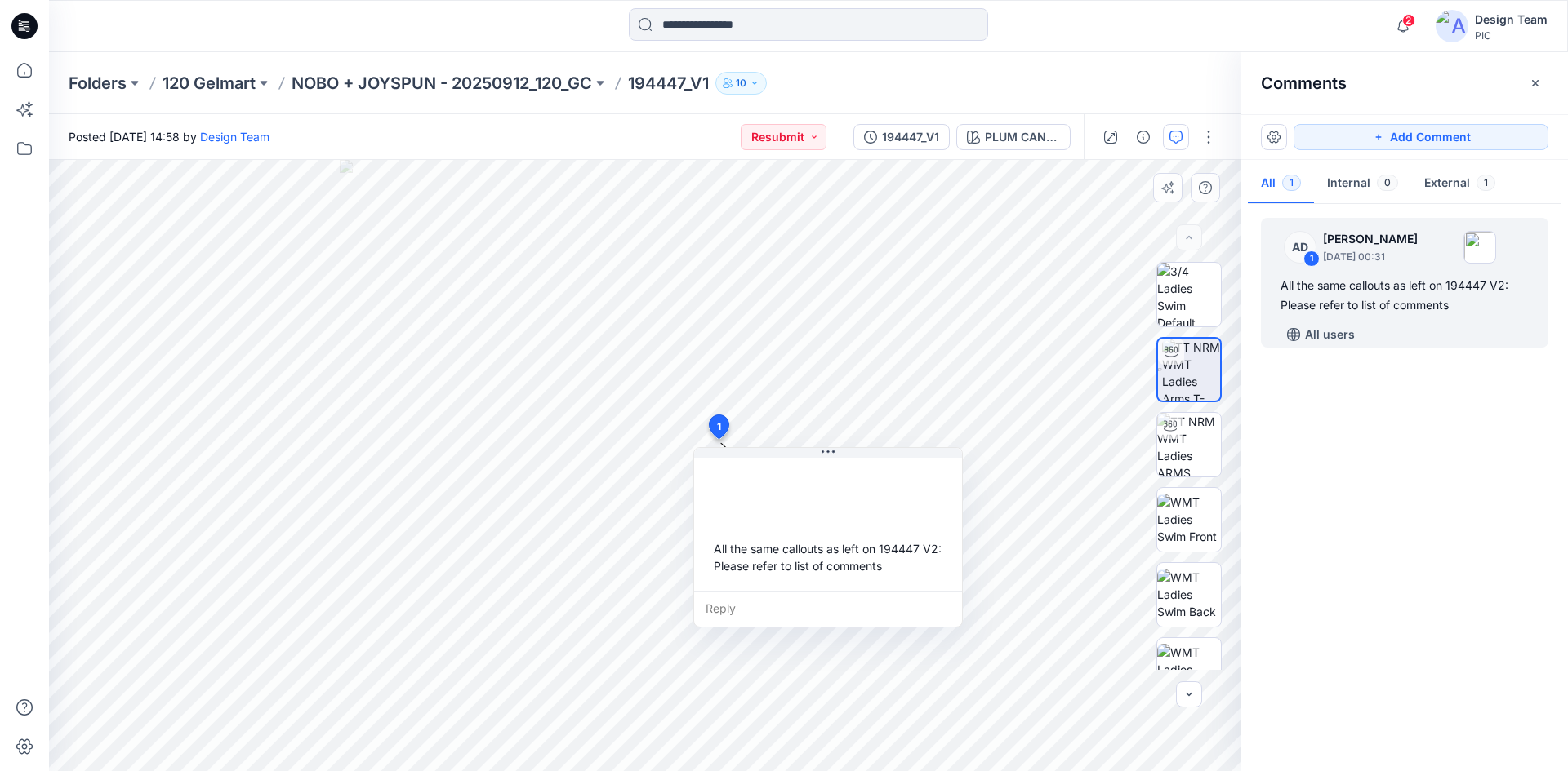
click at [765, 737] on div "BW PLUM CANDY Loading... Material Properties Loading... 2 1 All the same callou…" at bounding box center [645, 465] width 1192 height 611
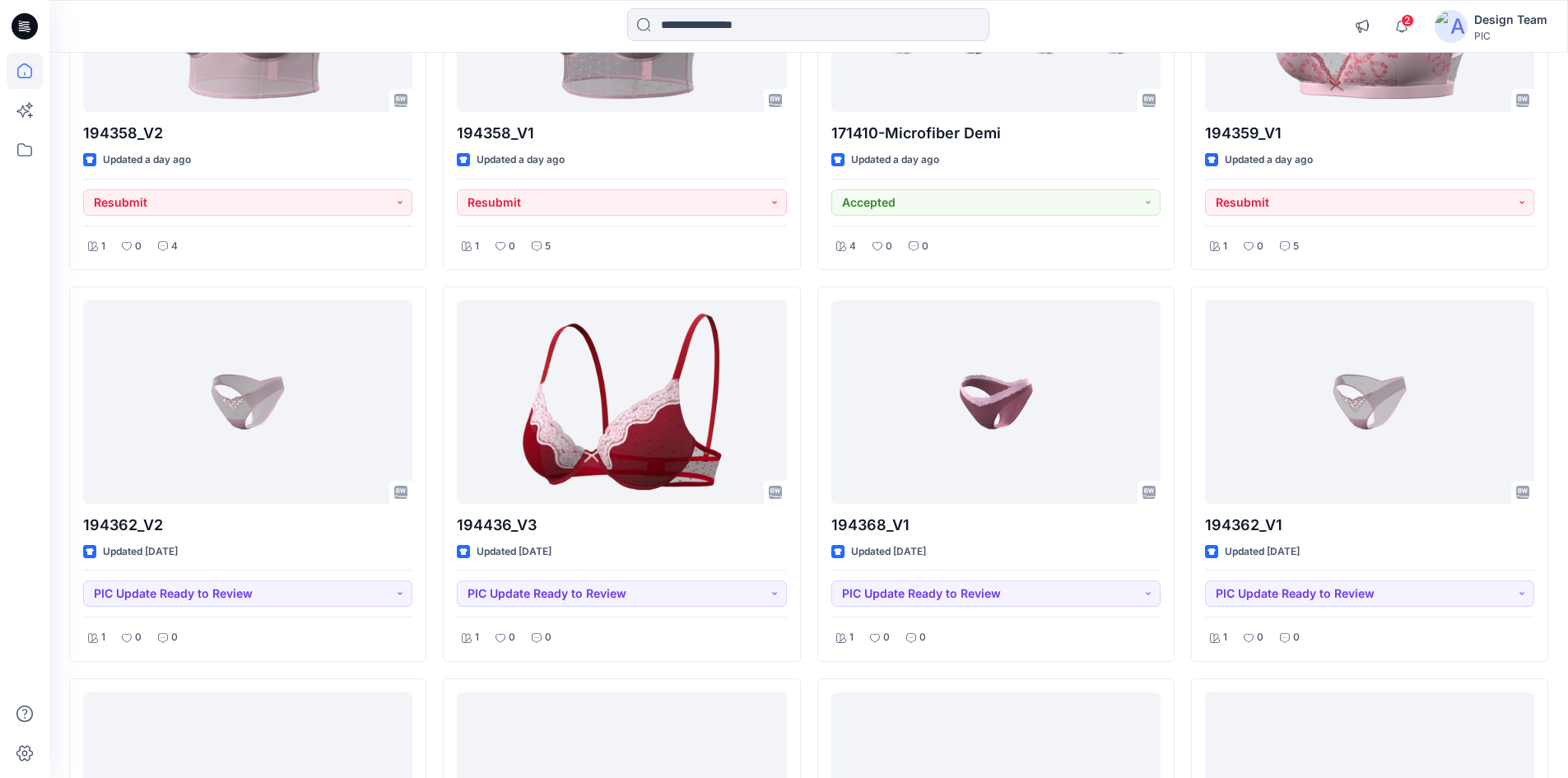
scroll to position [714, 0]
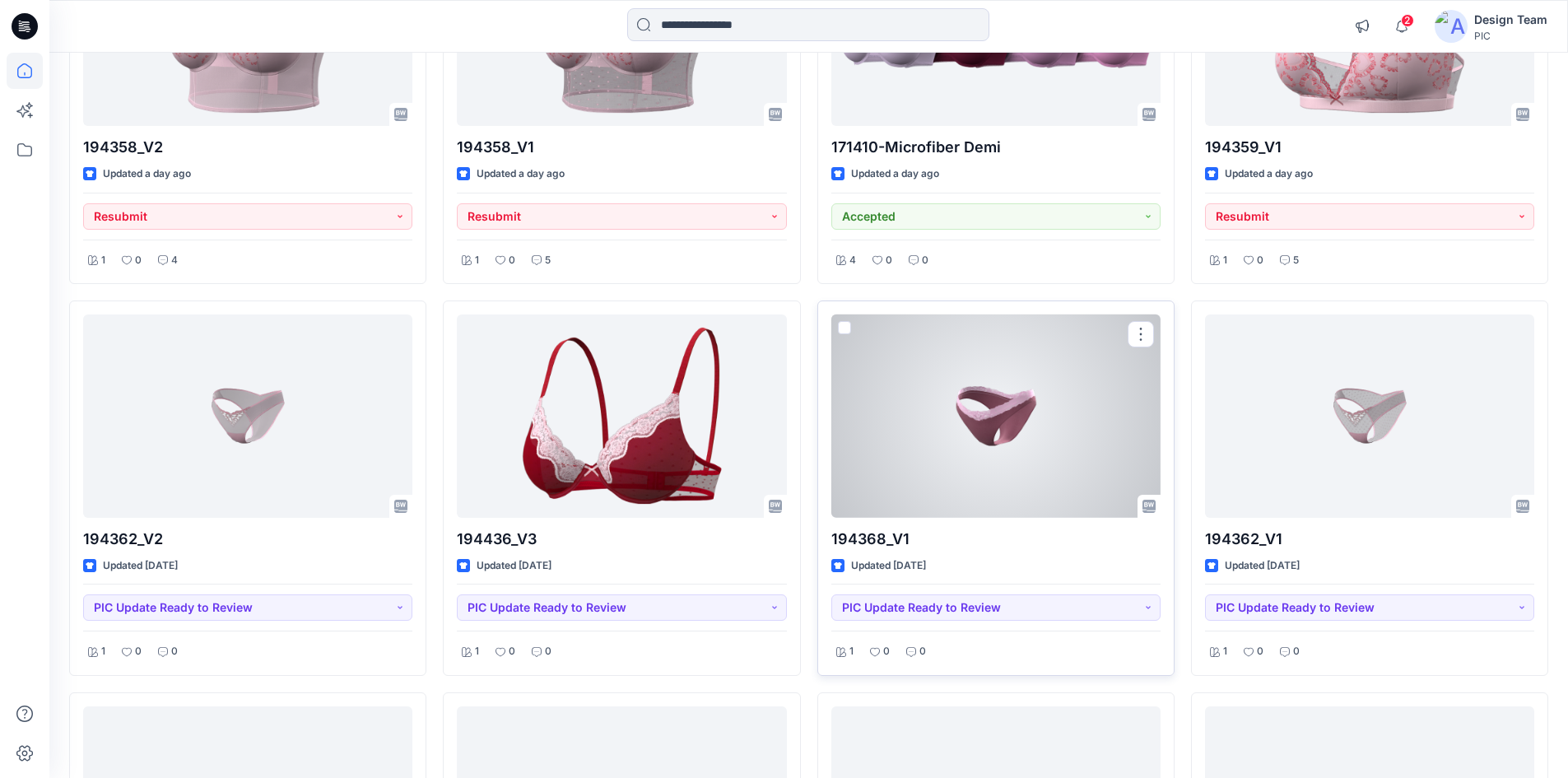
click at [935, 449] on div at bounding box center [996, 415] width 329 height 203
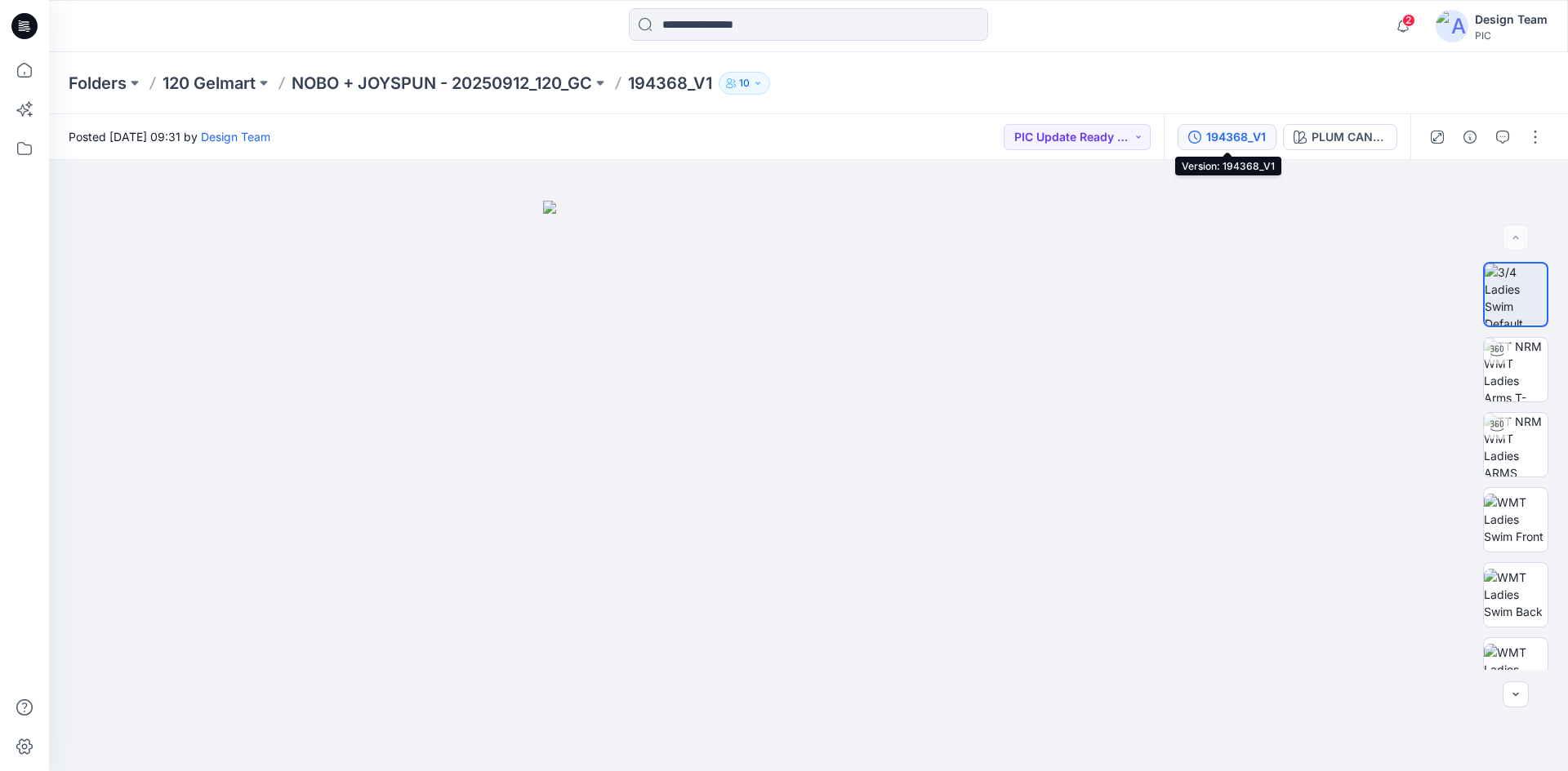
click at [1254, 142] on div "194368_V1" at bounding box center [1235, 136] width 60 height 18
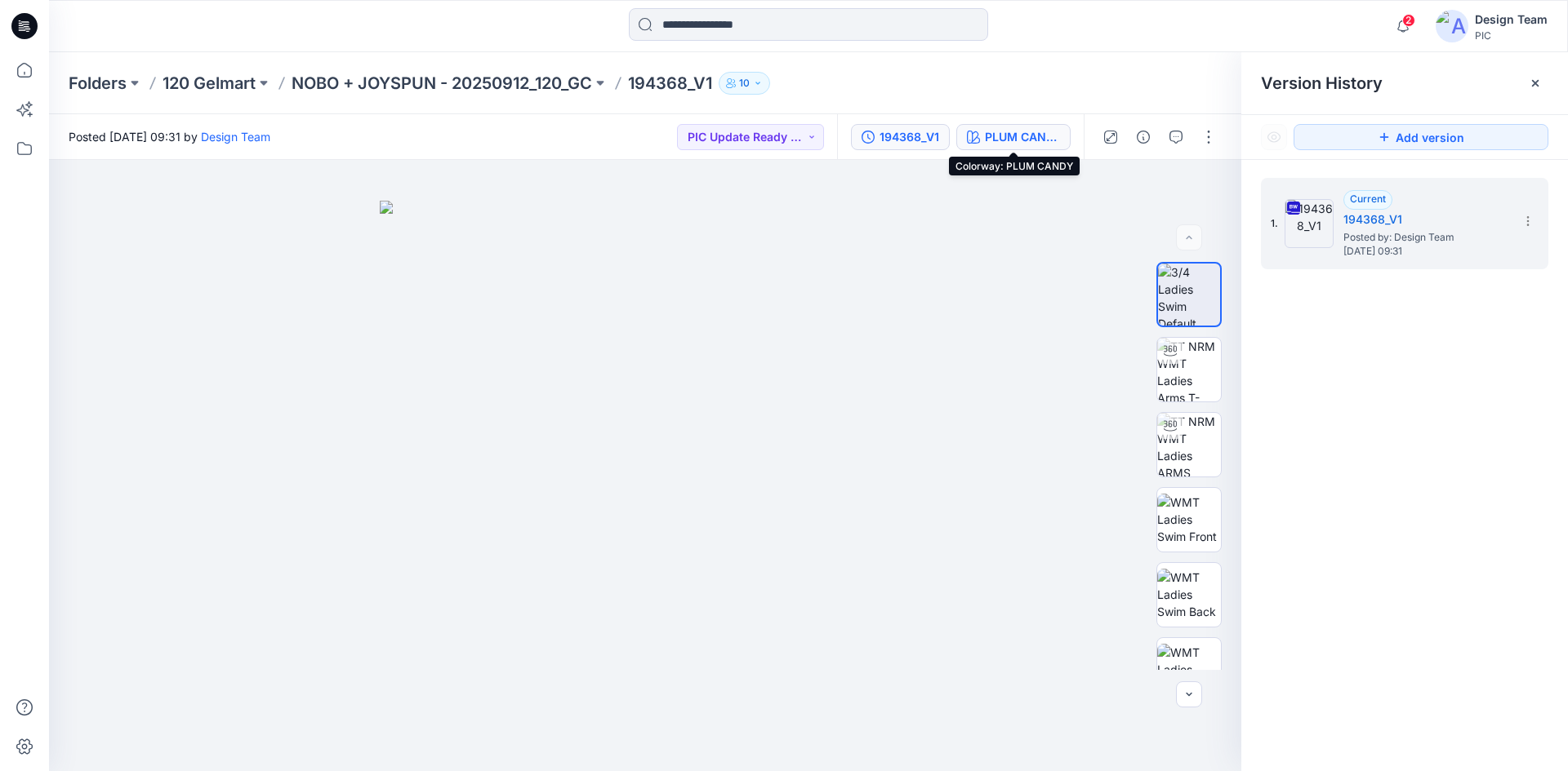
click at [1037, 140] on div "PLUM CANDY" at bounding box center [1021, 136] width 75 height 18
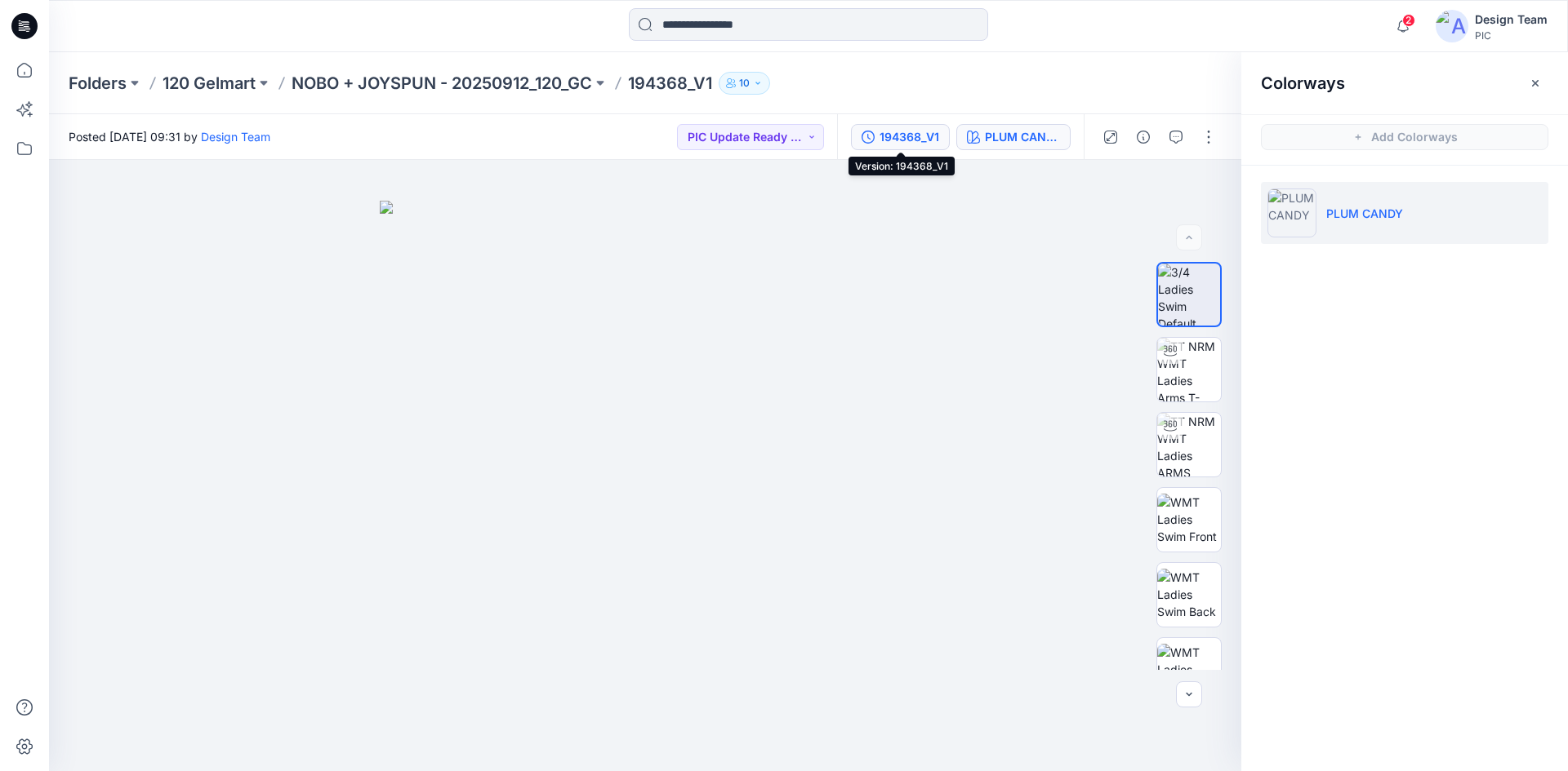
click at [901, 143] on div "194368_V1" at bounding box center [909, 136] width 60 height 18
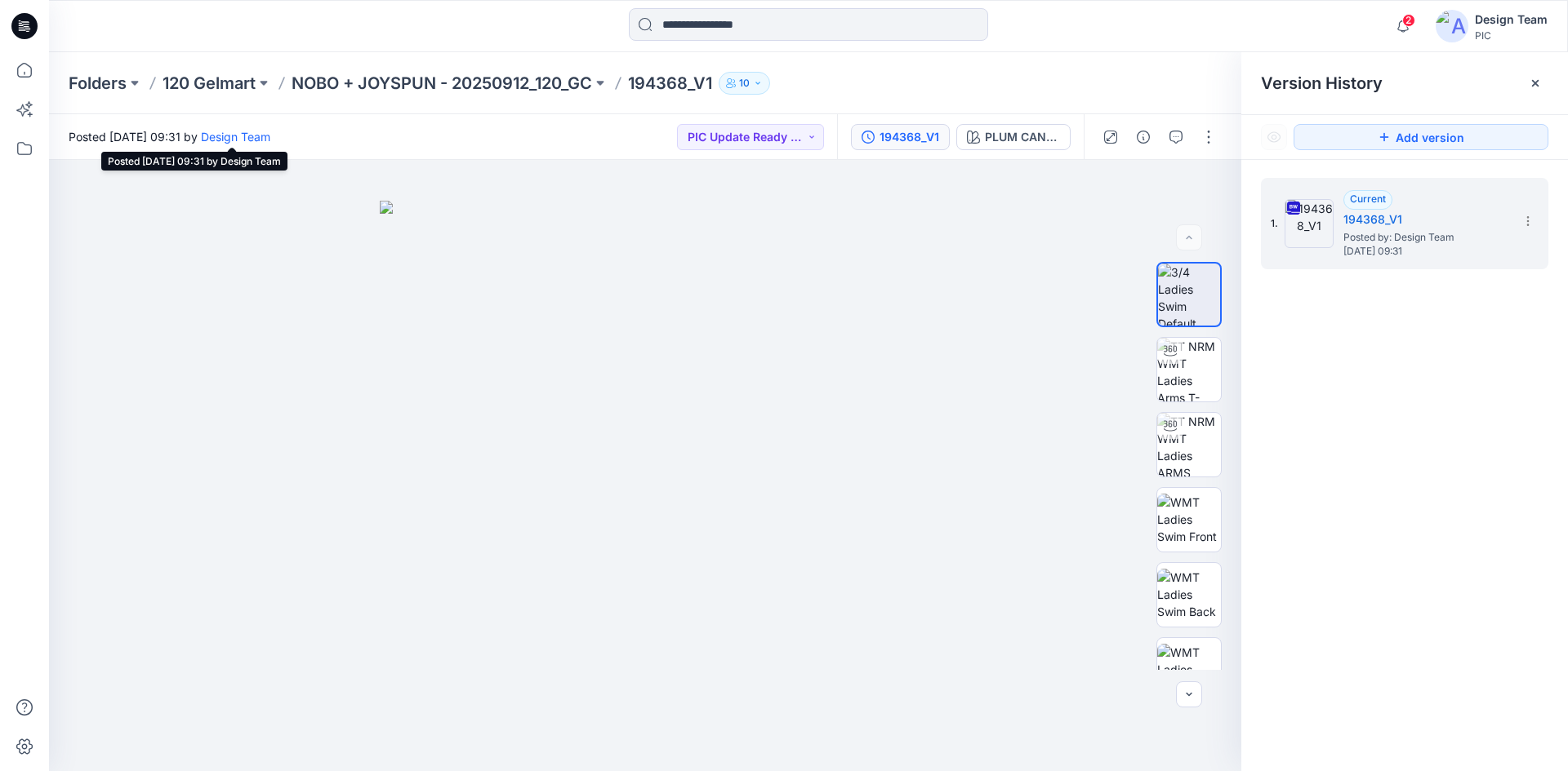
drag, startPoint x: 275, startPoint y: 136, endPoint x: 303, endPoint y: 141, distance: 28.4
click at [270, 141] on span "Posted Saturday, September 27, 2025 09:31 by Design Team" at bounding box center [168, 136] width 201 height 17
click at [526, 147] on div "Posted Saturday, September 27, 2025 09:31 by Design Team PIC Update Ready to Re…" at bounding box center [443, 136] width 788 height 45
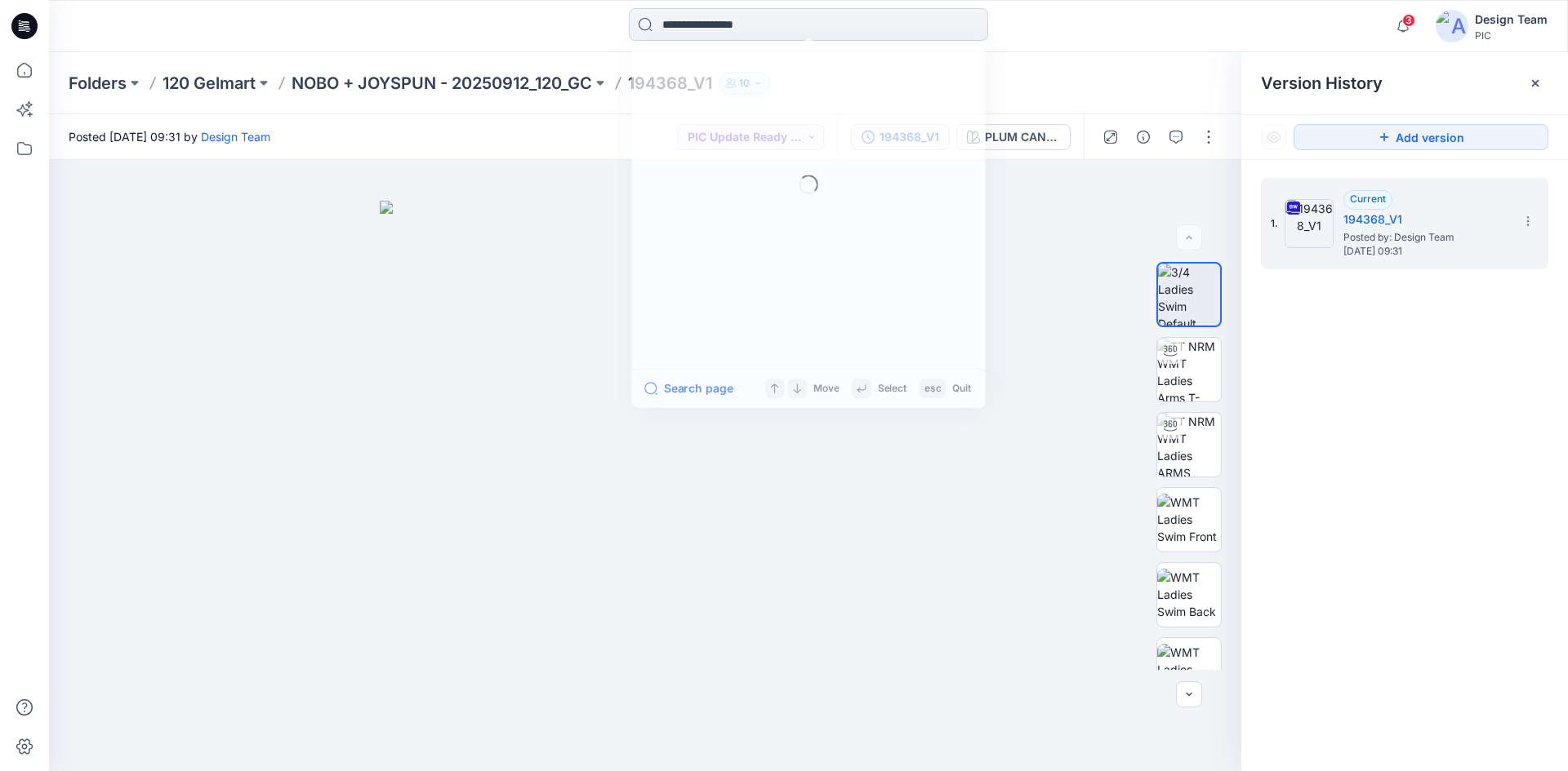
click at [693, 29] on input at bounding box center [808, 24] width 360 height 33
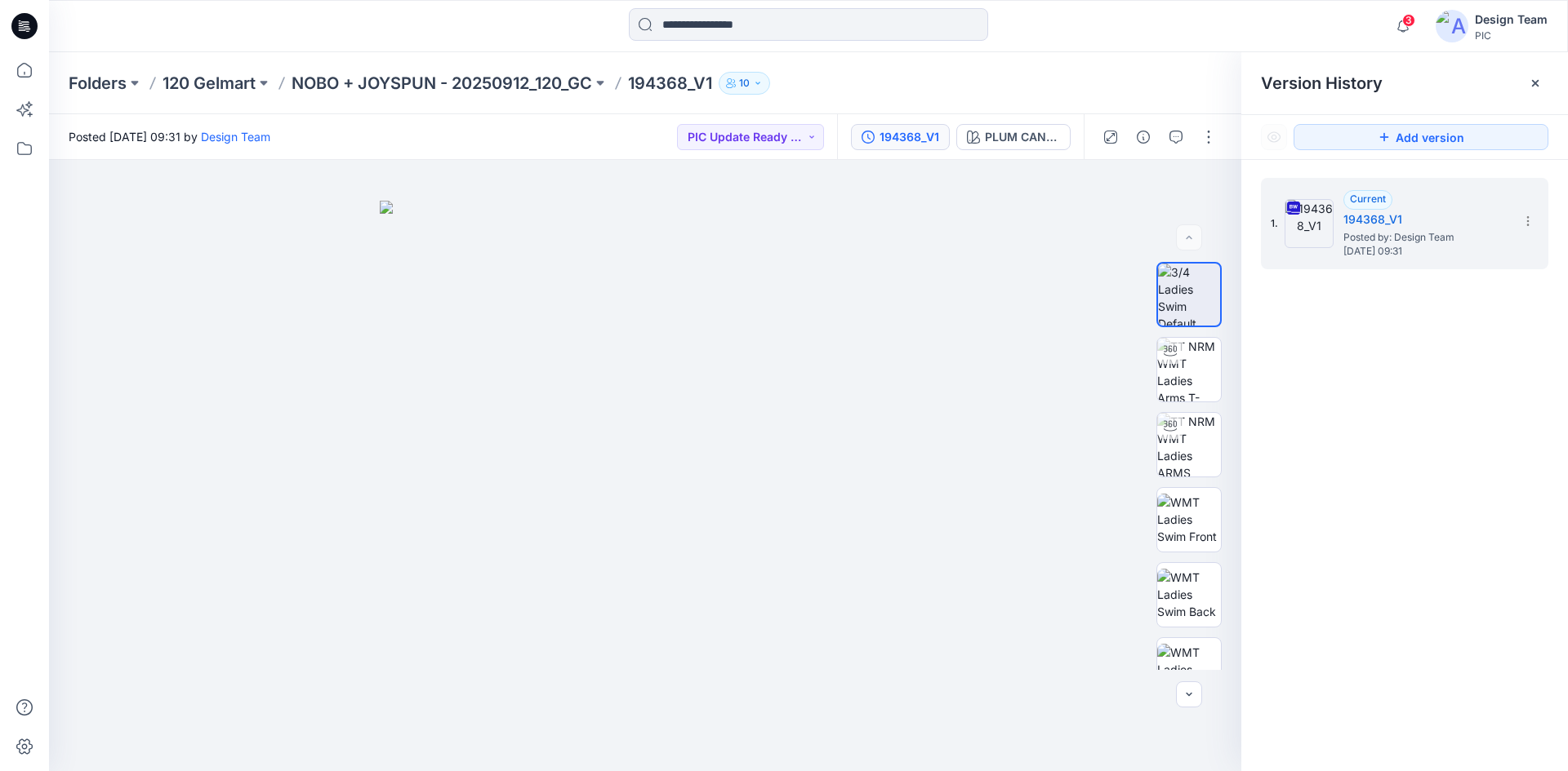
click at [398, 39] on div at bounding box center [238, 26] width 380 height 36
click at [17, 35] on icon at bounding box center [24, 26] width 26 height 26
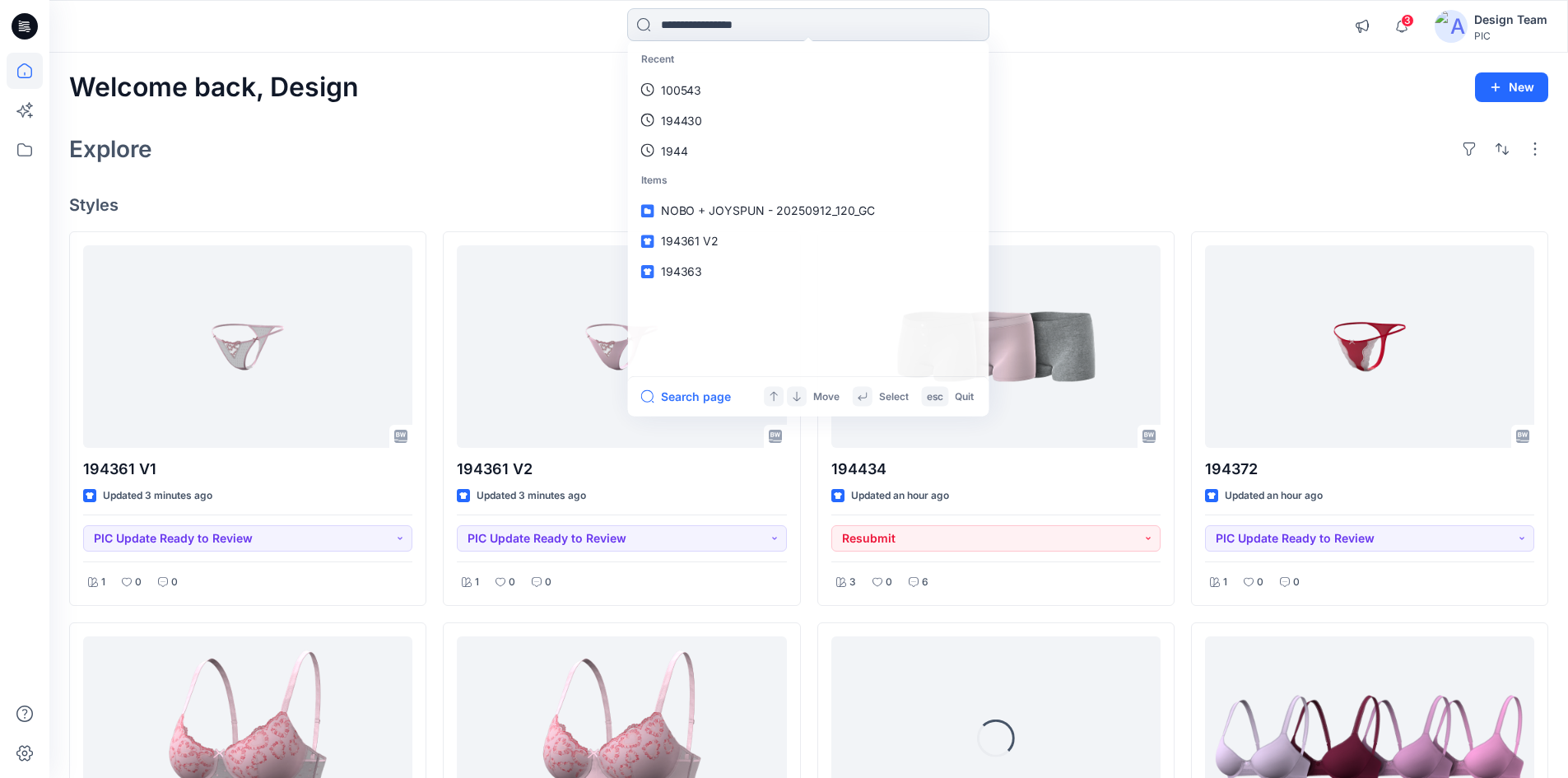
click at [743, 35] on input at bounding box center [808, 25] width 362 height 33
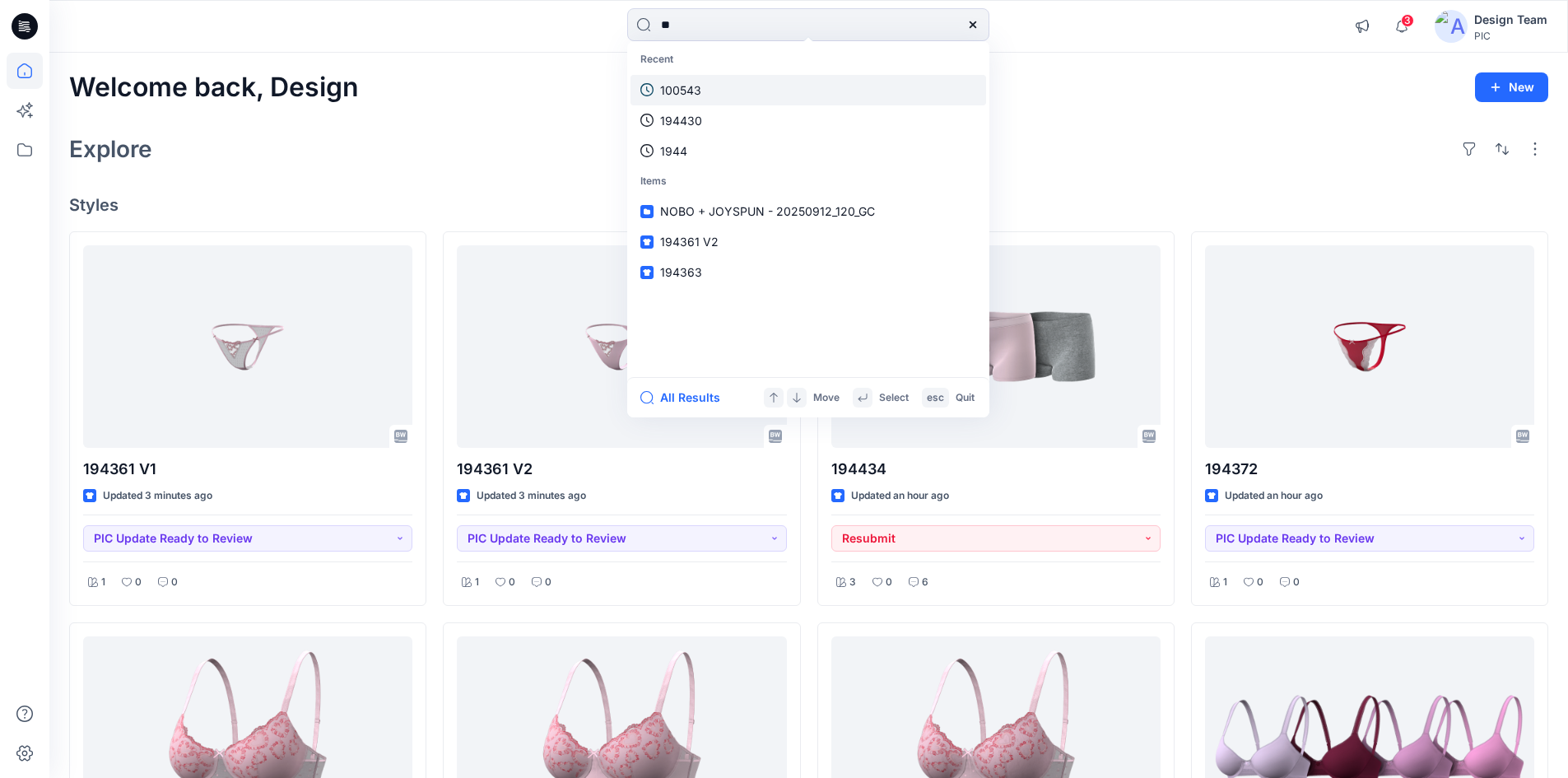
type input "***"
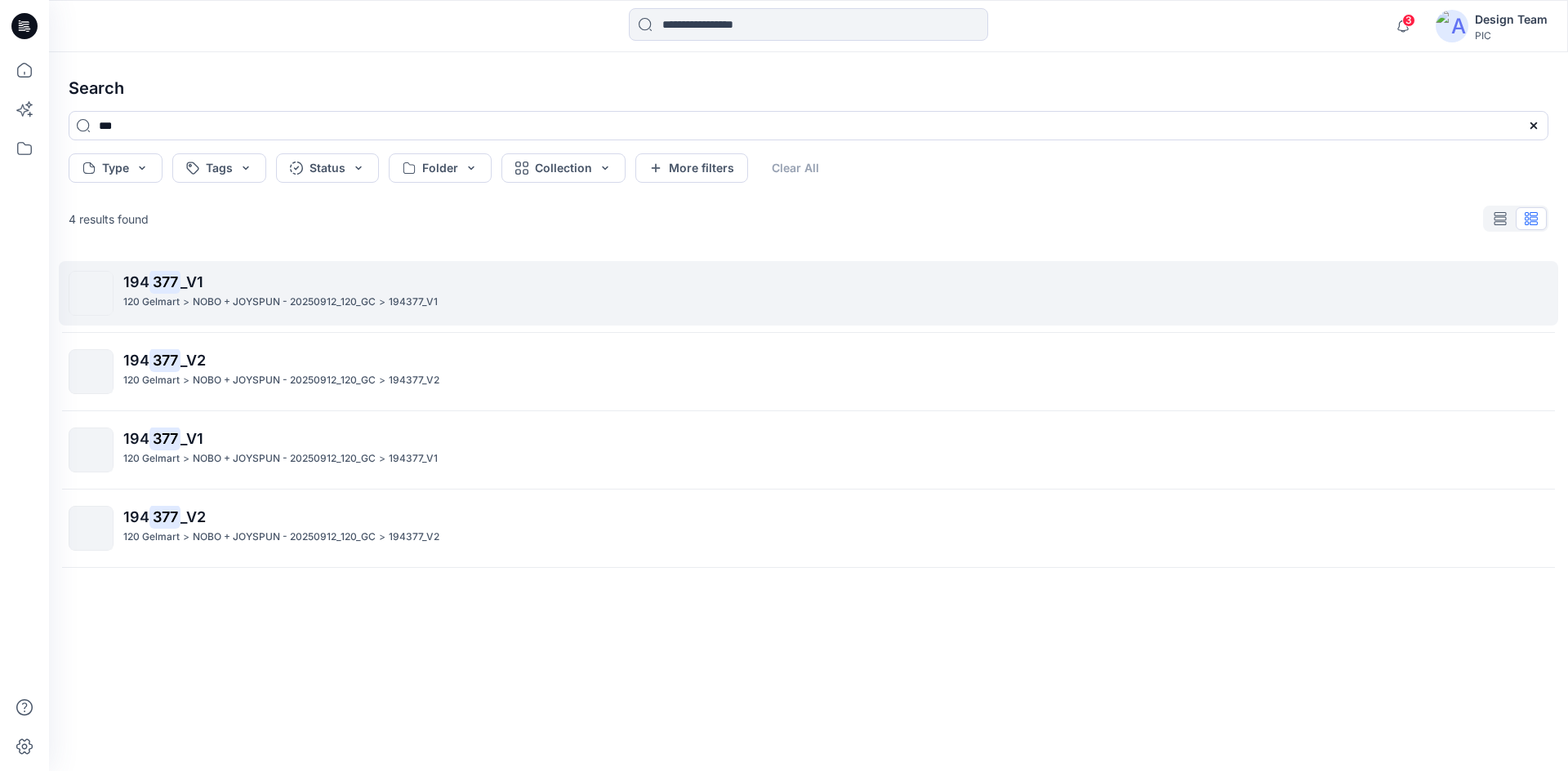
click at [356, 302] on p "NOBO + JOYSPUN - 20250912_120_GC" at bounding box center [284, 302] width 183 height 17
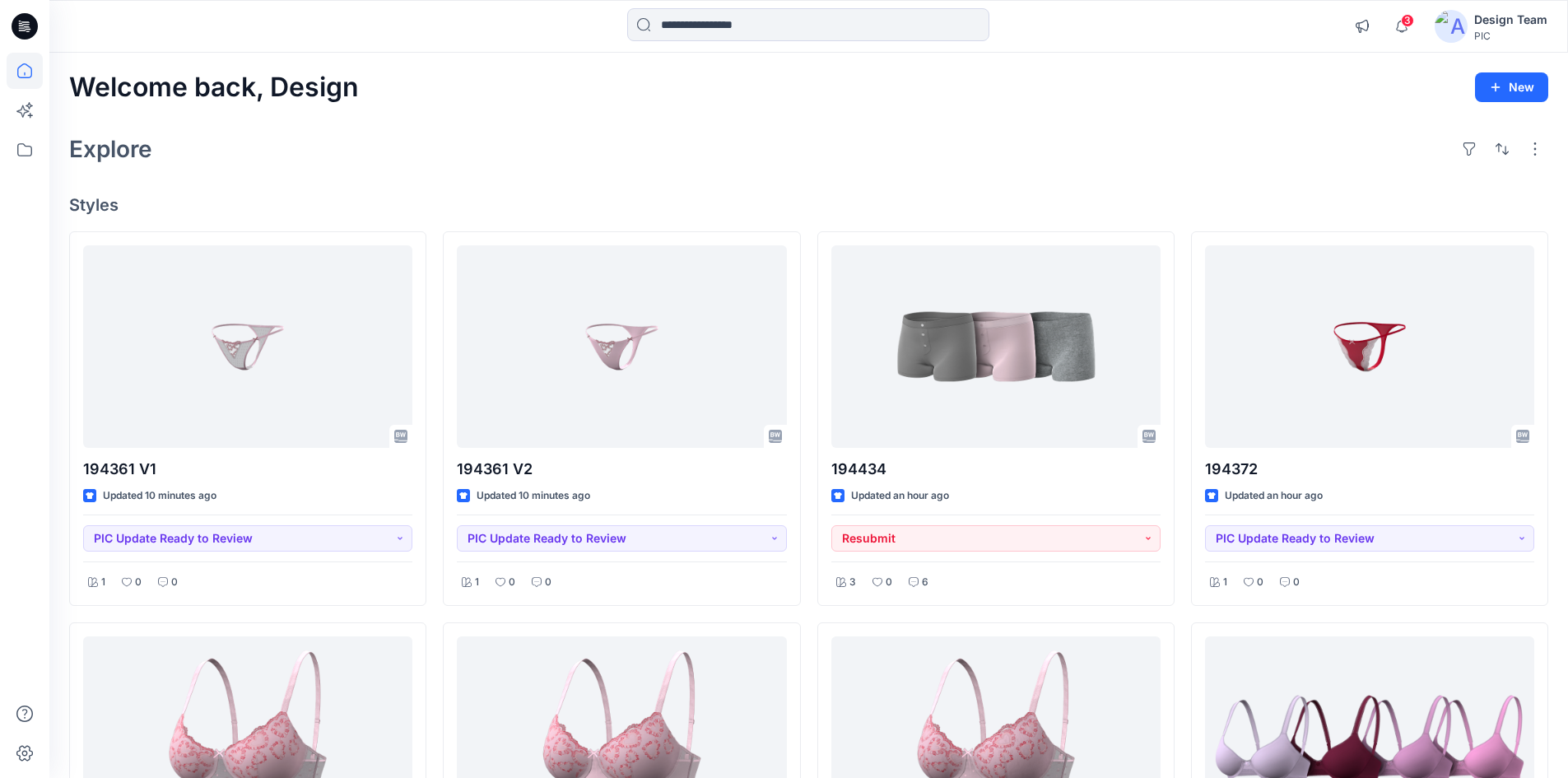
scroll to position [412, 0]
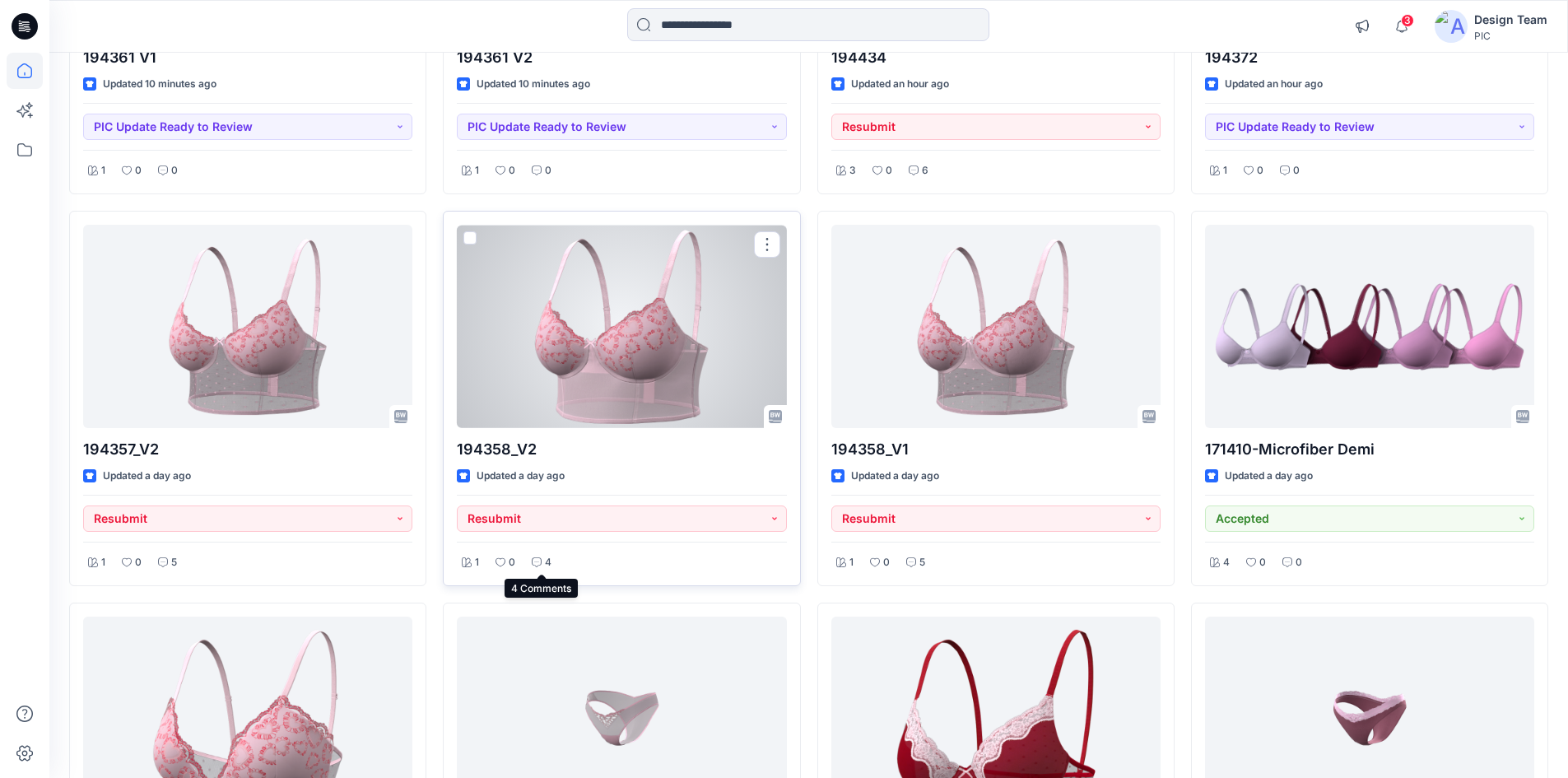
click at [543, 558] on div "4" at bounding box center [542, 563] width 30 height 20
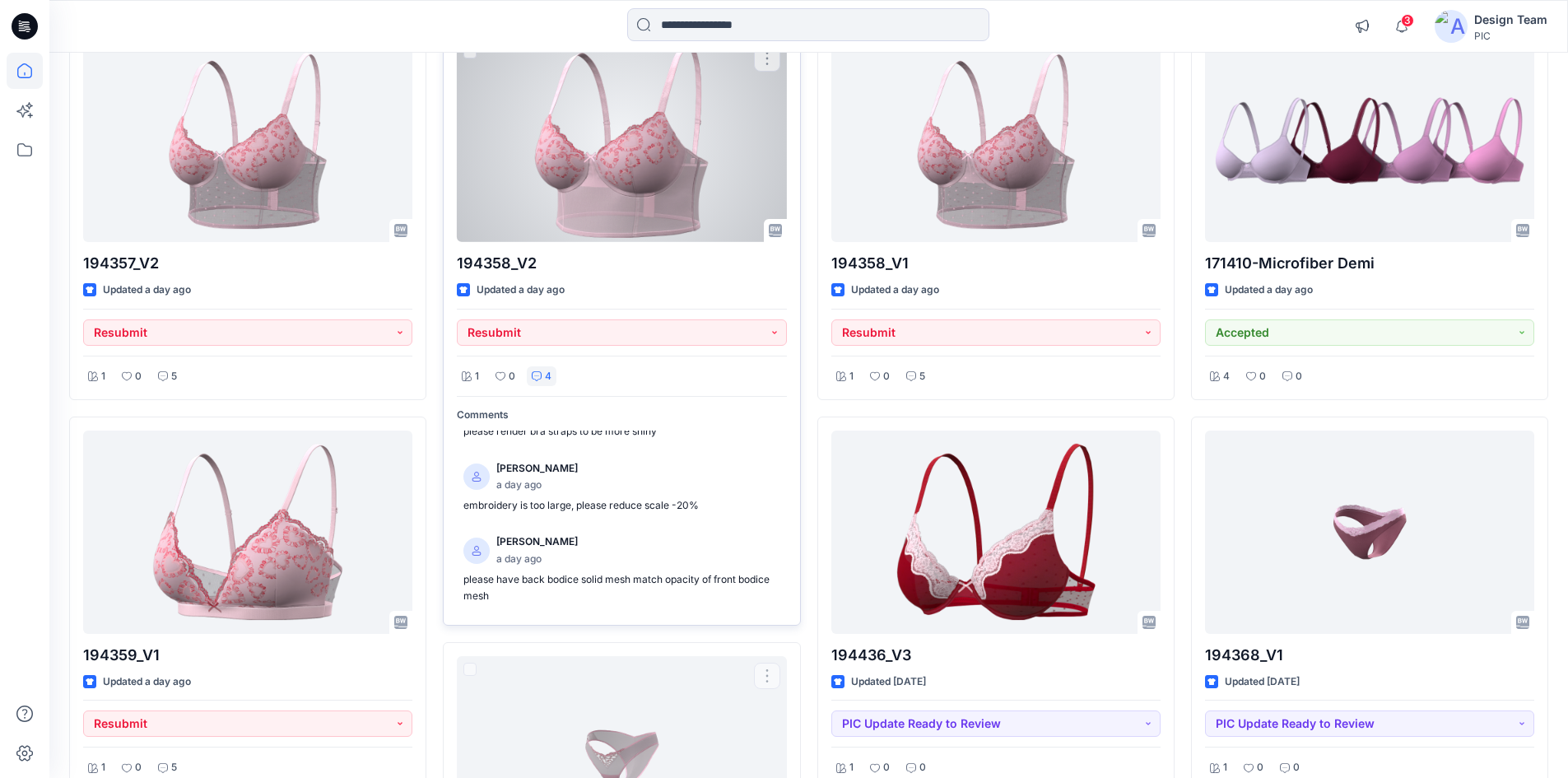
scroll to position [586, 0]
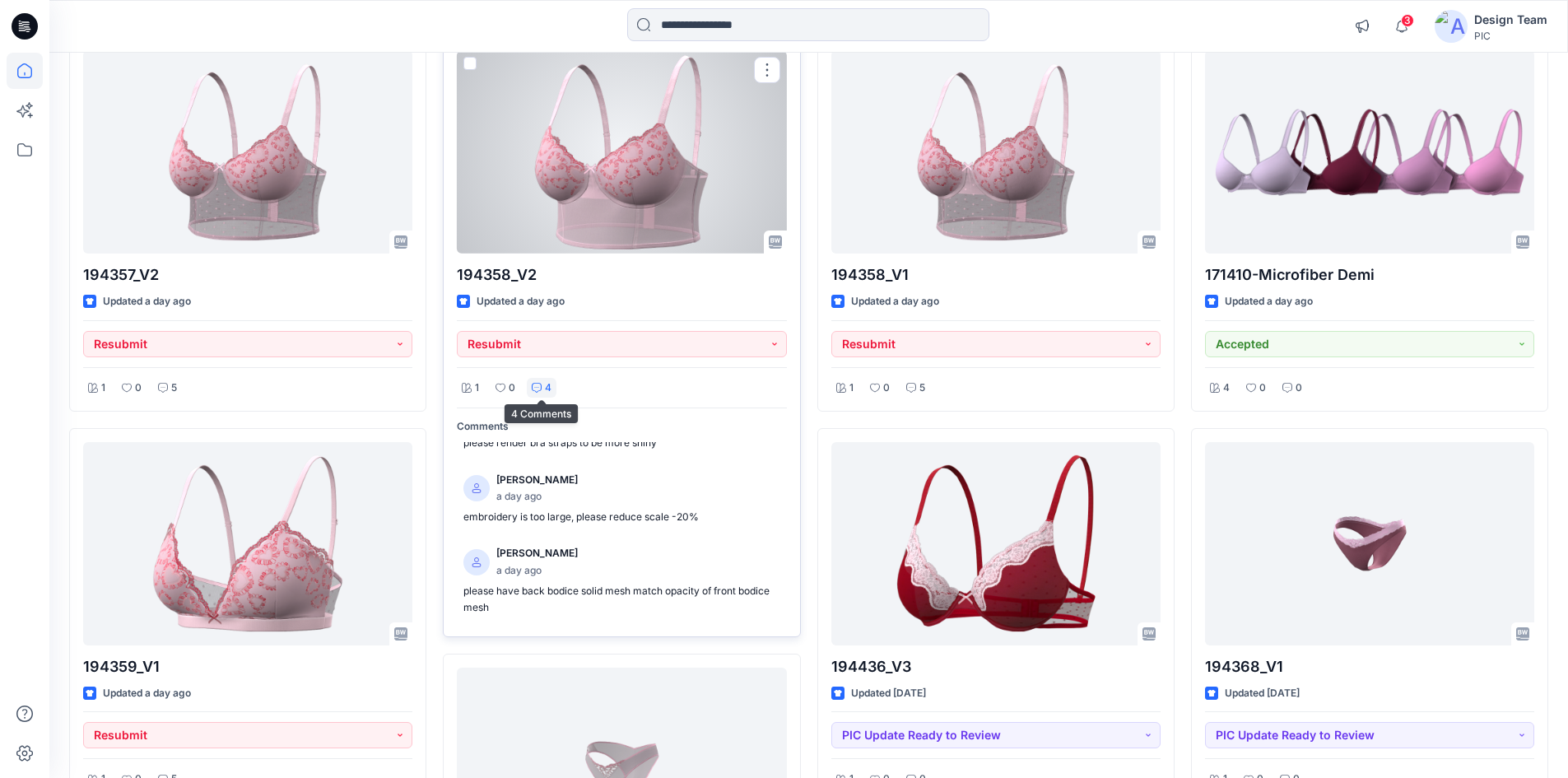
click at [540, 383] on icon at bounding box center [537, 388] width 10 height 10
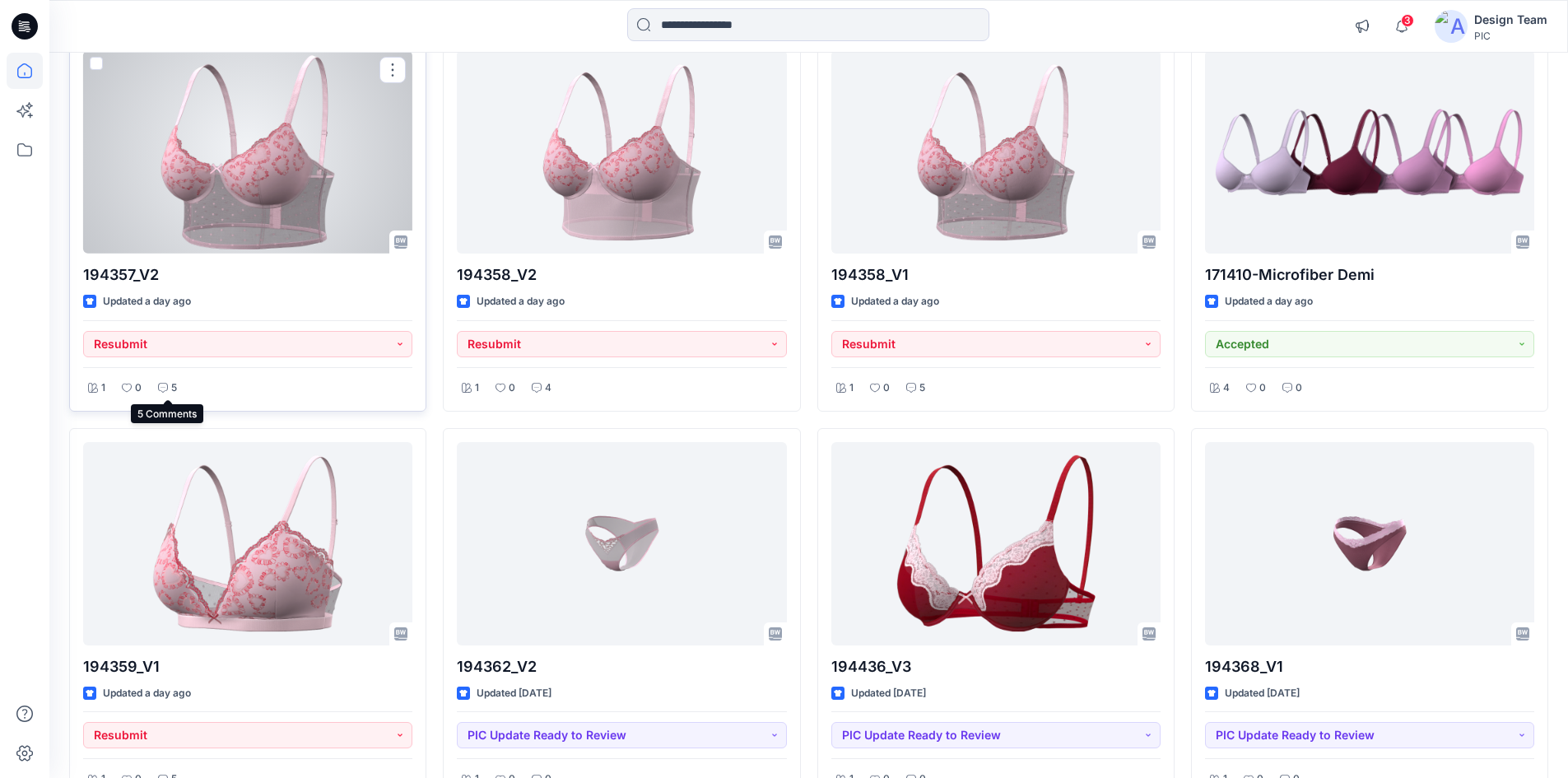
click at [171, 381] on p "5" at bounding box center [174, 388] width 6 height 17
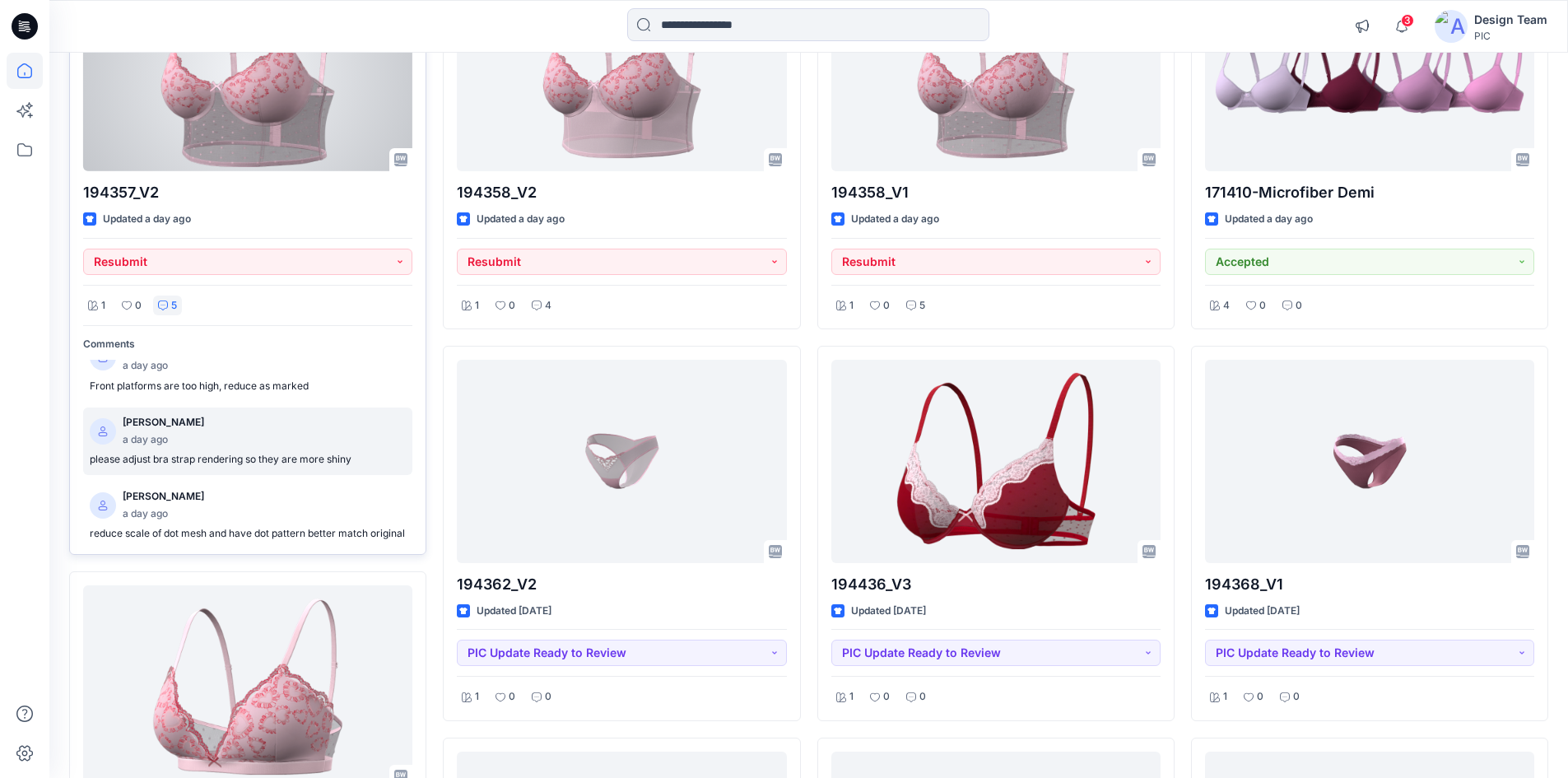
scroll to position [215, 0]
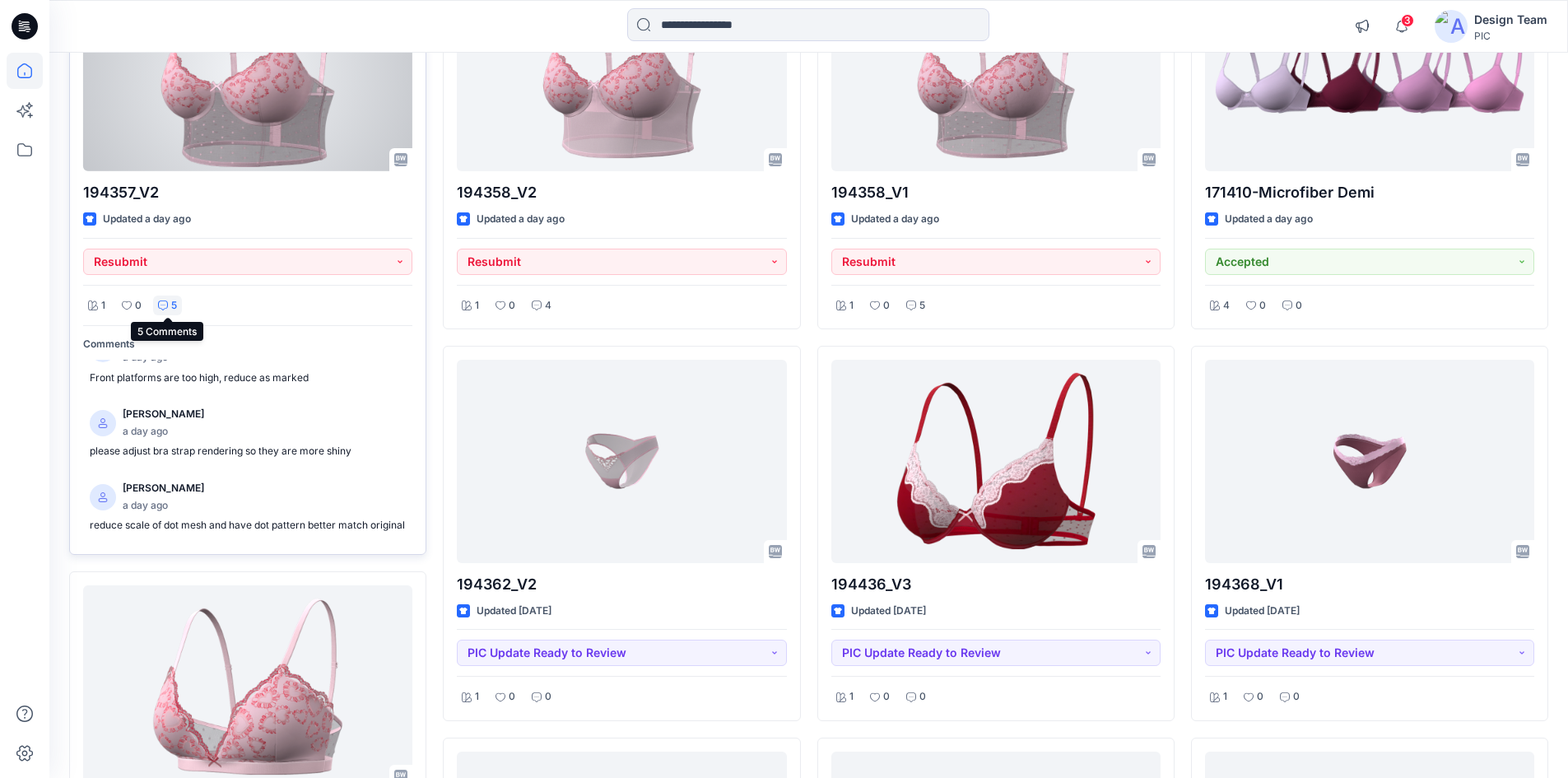
click at [168, 298] on div "5" at bounding box center [167, 306] width 29 height 20
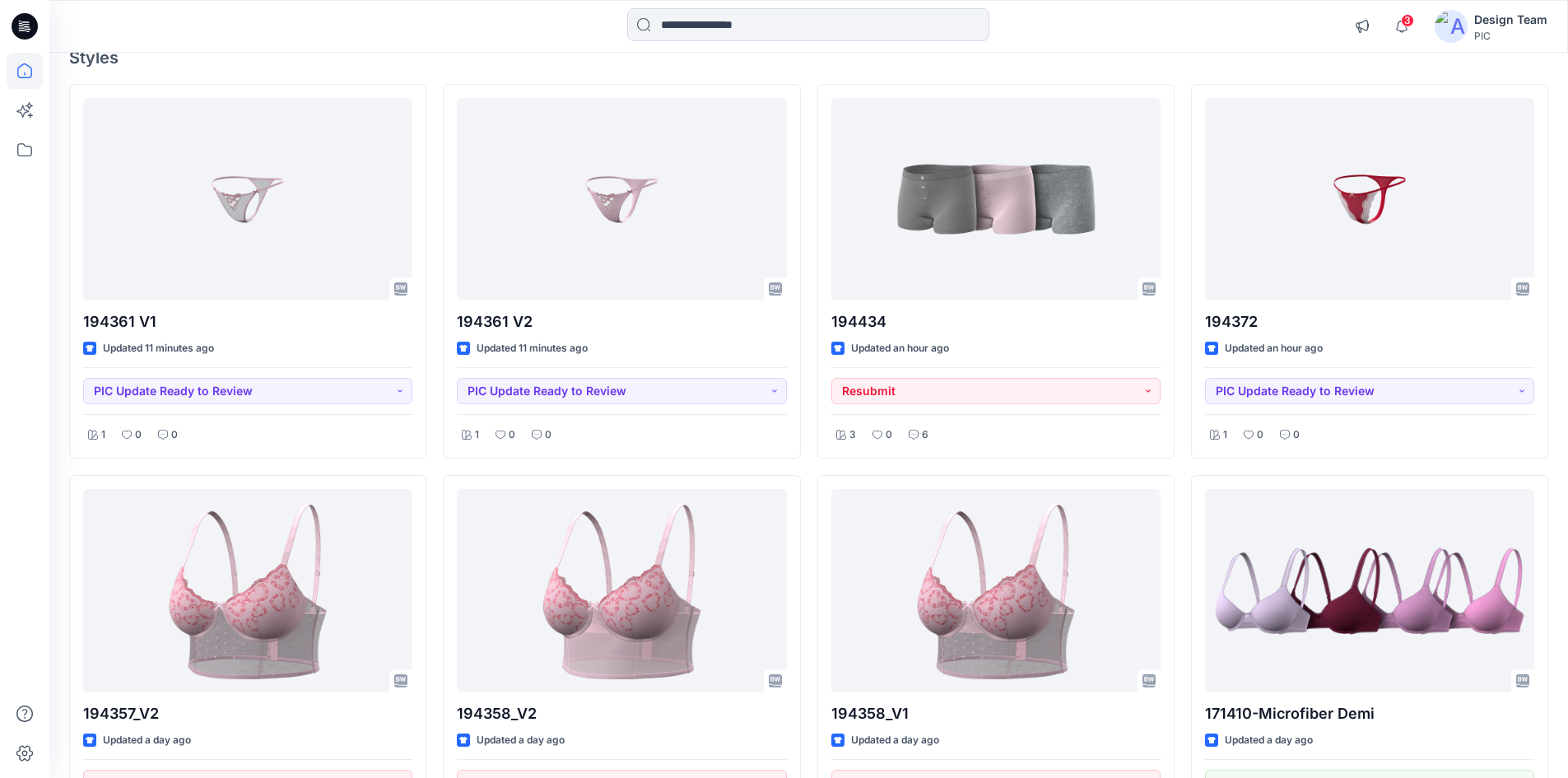
scroll to position [0, 0]
